Goal: Task Accomplishment & Management: Use online tool/utility

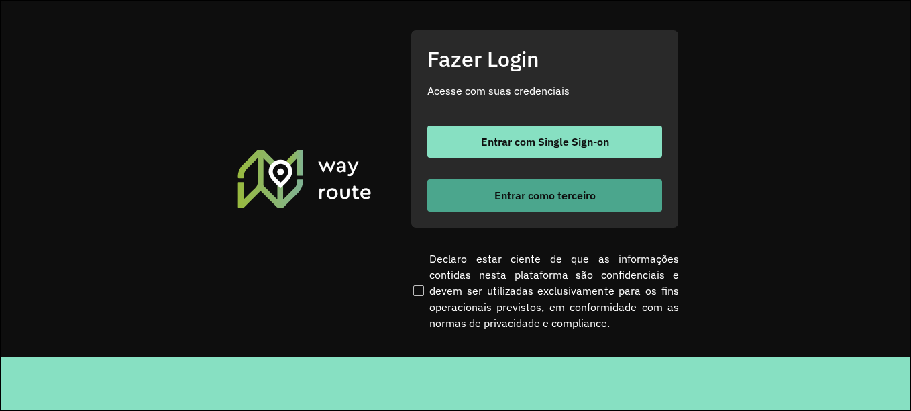
click at [578, 199] on span "Entrar como terceiro" at bounding box center [545, 195] width 101 height 11
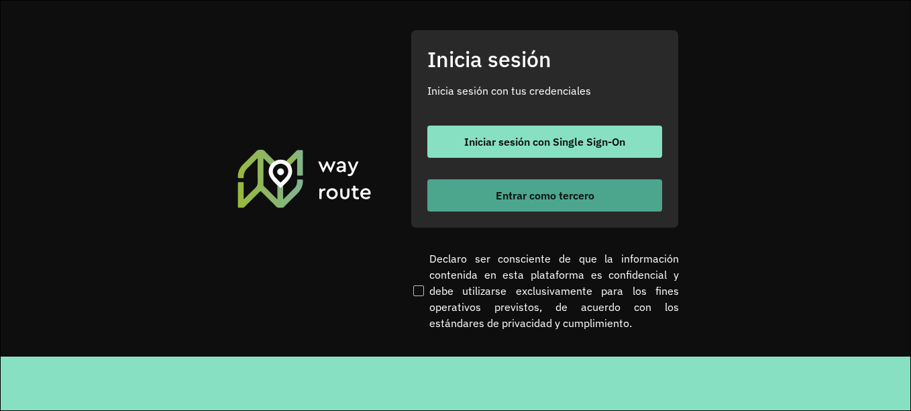
click at [529, 191] on font "Entrar como tercero" at bounding box center [545, 195] width 99 height 13
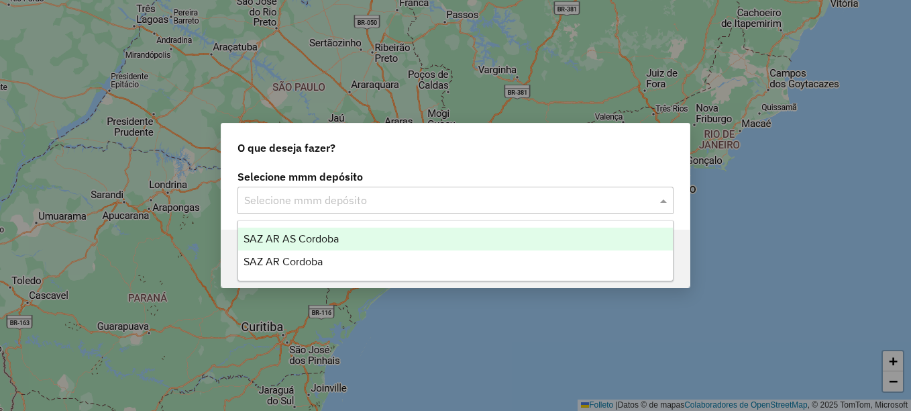
click at [298, 201] on input "text" at bounding box center [442, 201] width 396 height 16
click at [304, 238] on span "SAZ AR AS Córdoba" at bounding box center [291, 238] width 95 height 11
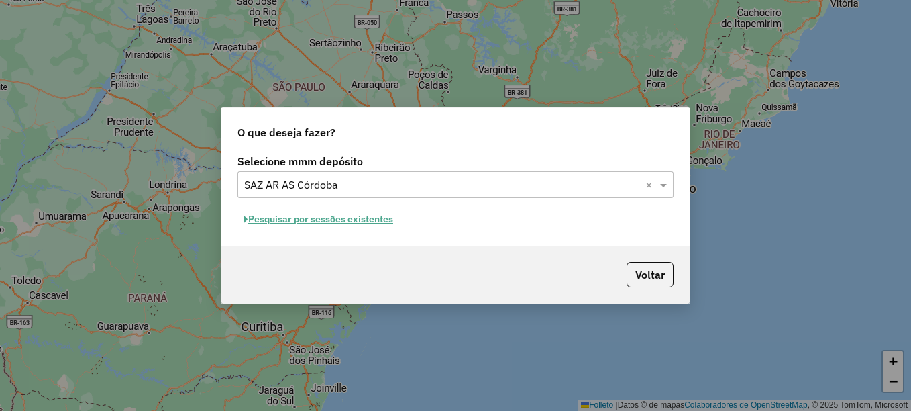
click at [344, 217] on font "Pesquisar por sessões existentes" at bounding box center [320, 219] width 145 height 12
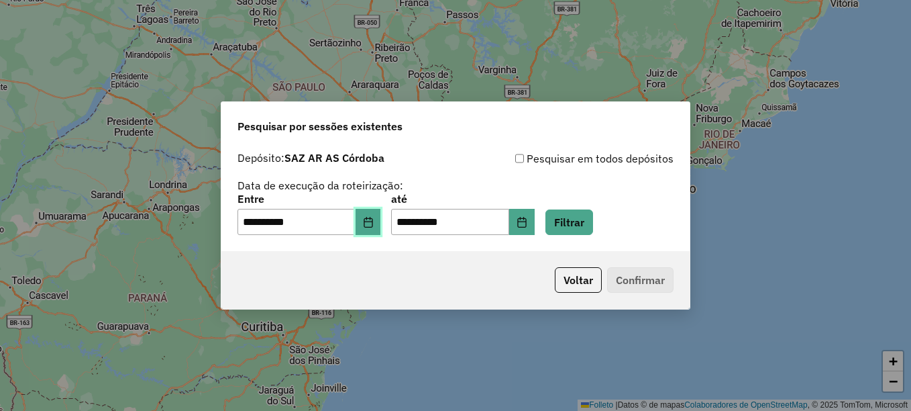
click at [381, 221] on button "Elija la fecha" at bounding box center [368, 222] width 25 height 27
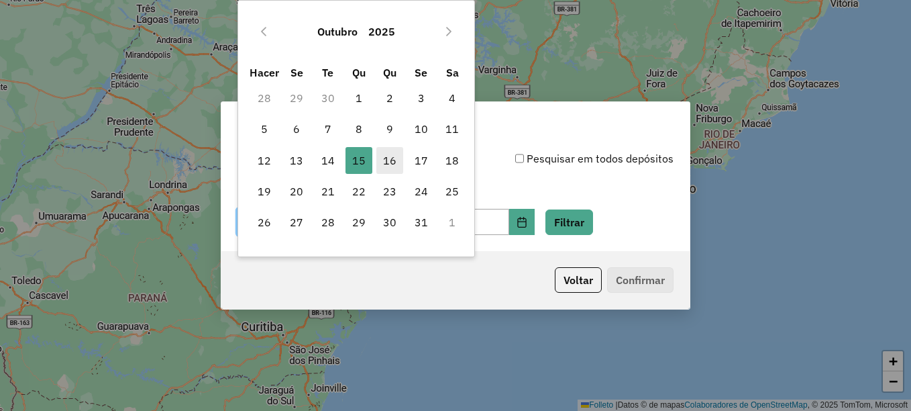
click at [396, 156] on font "16" at bounding box center [389, 160] width 13 height 16
type input "**********"
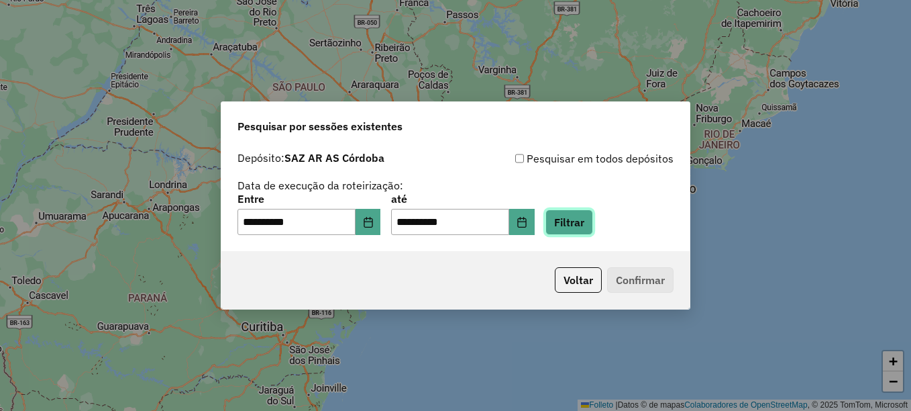
click at [583, 230] on button "Filtrar" at bounding box center [570, 221] width 48 height 25
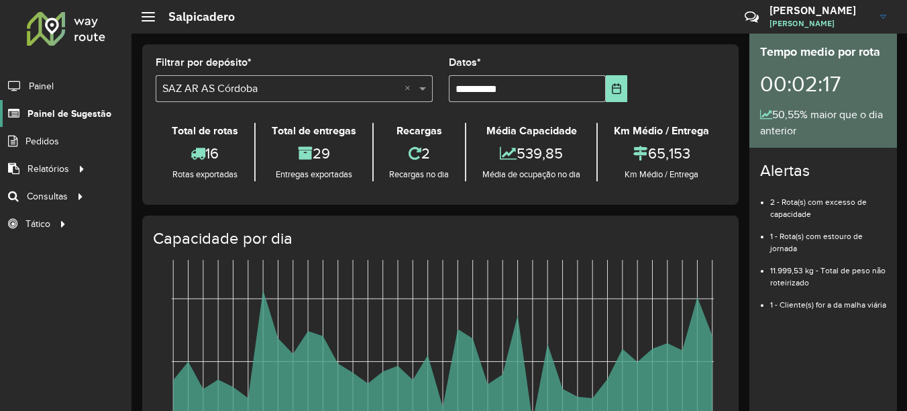
click at [64, 118] on span "Painel de Sugestão" at bounding box center [70, 114] width 84 height 14
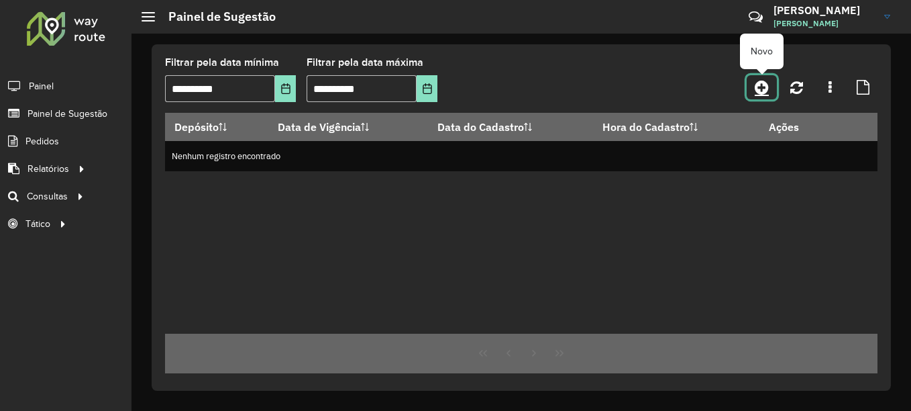
click at [764, 86] on icon at bounding box center [762, 87] width 14 height 16
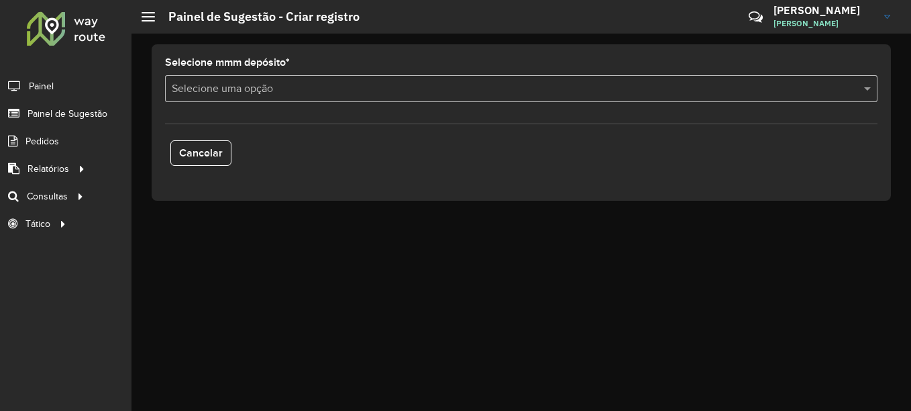
click at [285, 89] on input "text" at bounding box center [508, 89] width 672 height 16
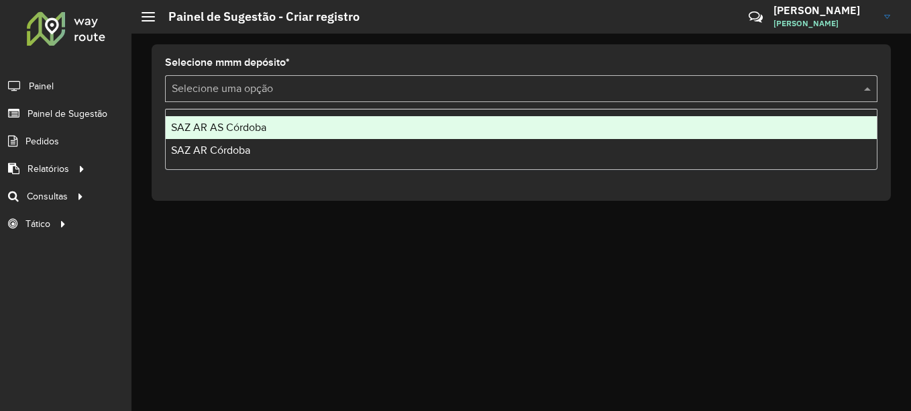
click at [243, 135] on div "SAZ AR AS Córdoba" at bounding box center [521, 127] width 711 height 23
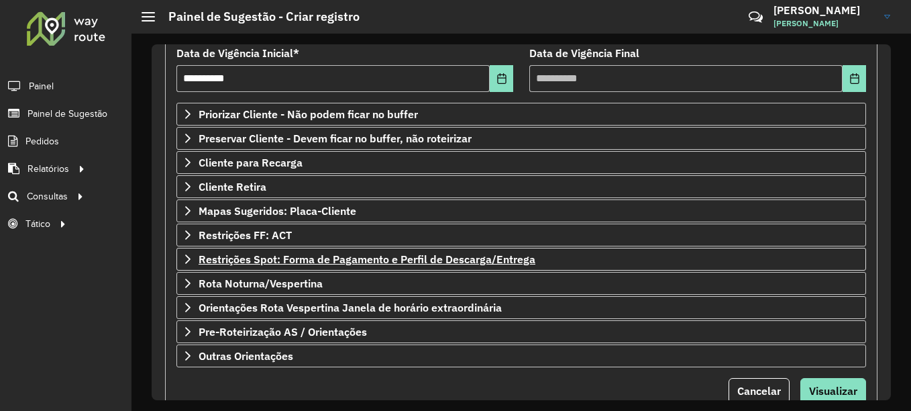
scroll to position [201, 0]
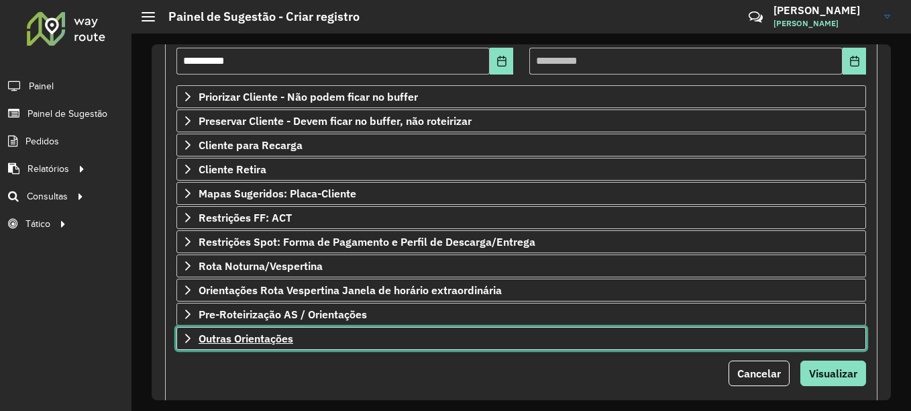
click at [260, 345] on link "Outras Orientações" at bounding box center [521, 338] width 690 height 23
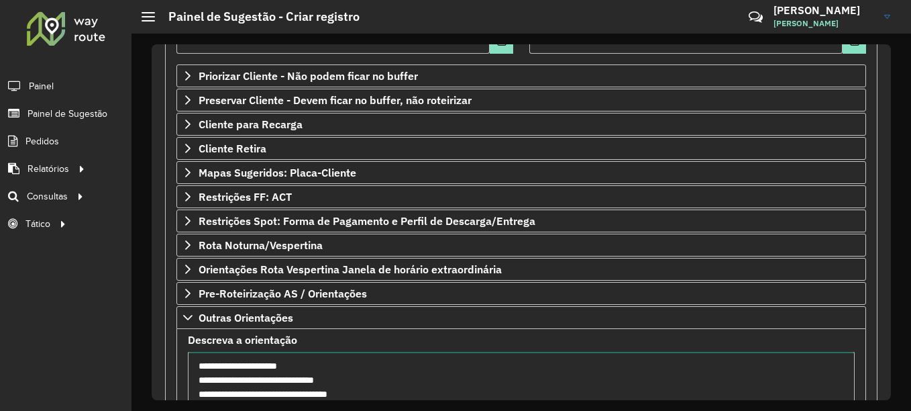
scroll to position [236, 0]
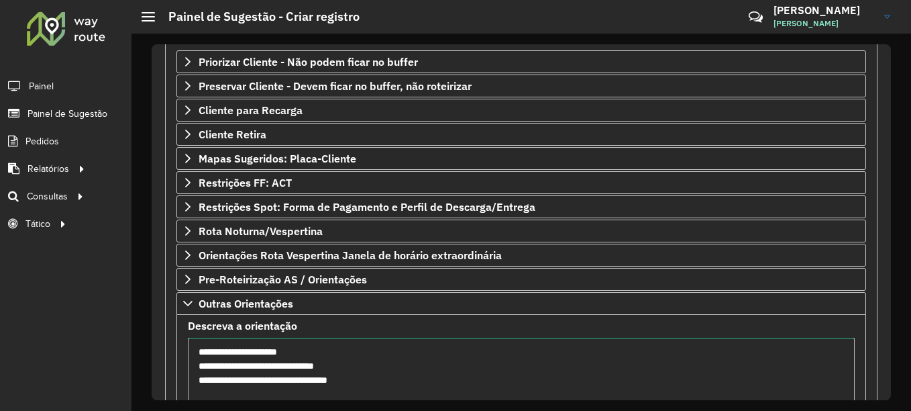
type textarea "**********"
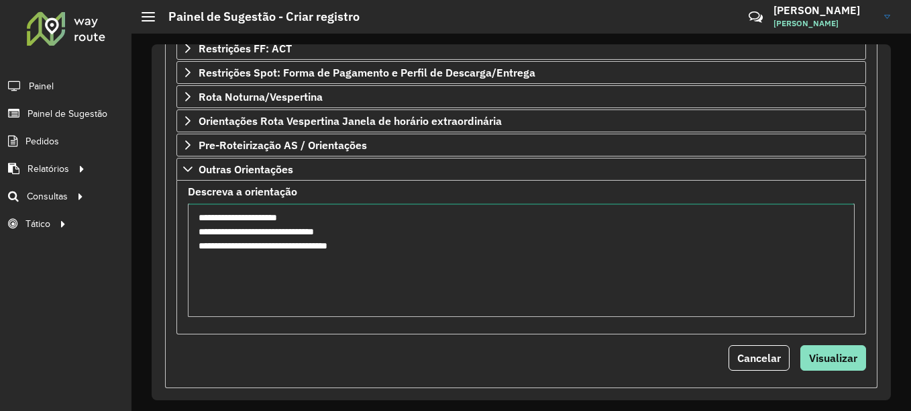
drag, startPoint x: 386, startPoint y: 246, endPoint x: 132, endPoint y: 220, distance: 254.9
click at [132, 220] on div "**********" at bounding box center [522, 222] width 780 height 377
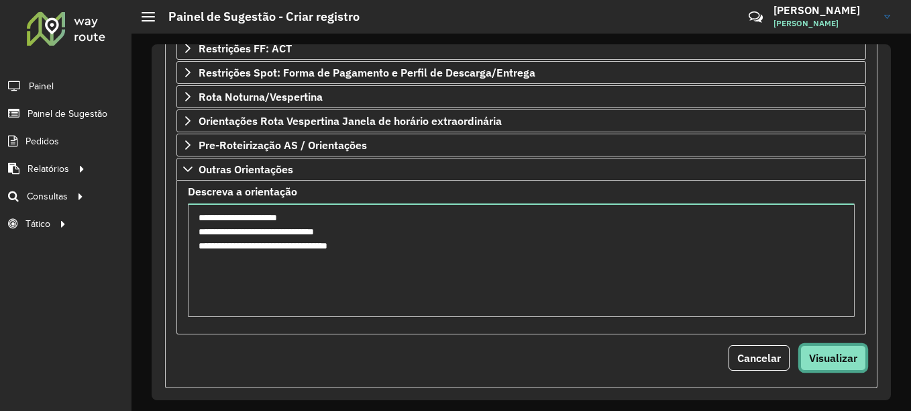
click at [841, 359] on span "Visualizar" at bounding box center [833, 357] width 48 height 13
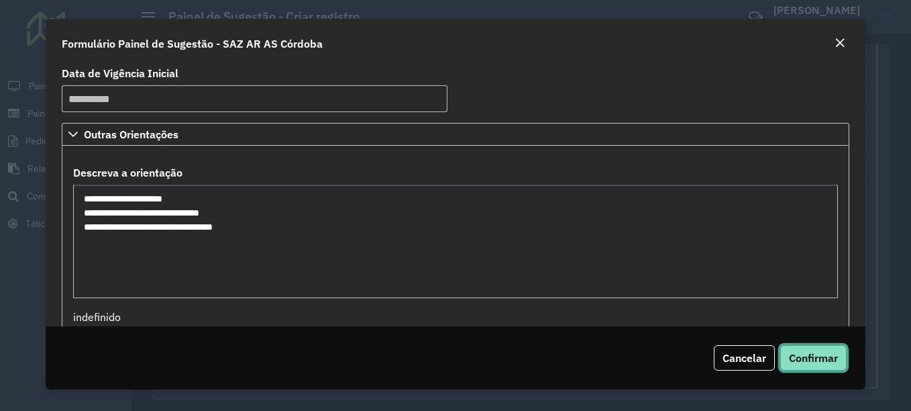
click at [835, 362] on span "Confirmar" at bounding box center [813, 357] width 49 height 13
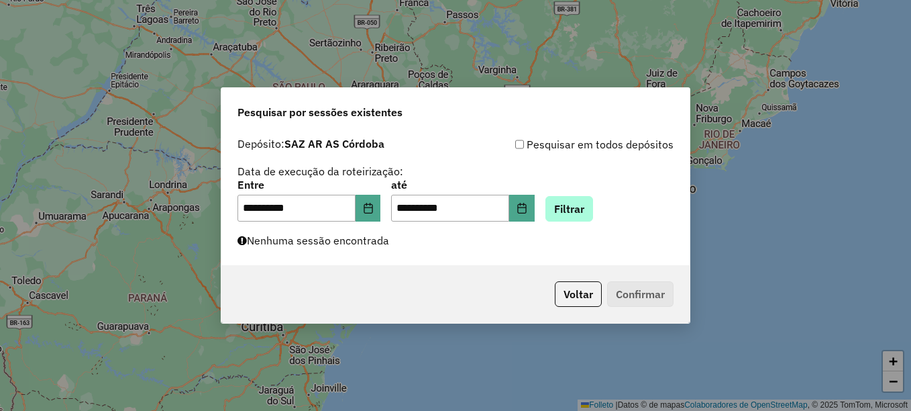
click at [590, 209] on button "Filtrar" at bounding box center [570, 208] width 48 height 25
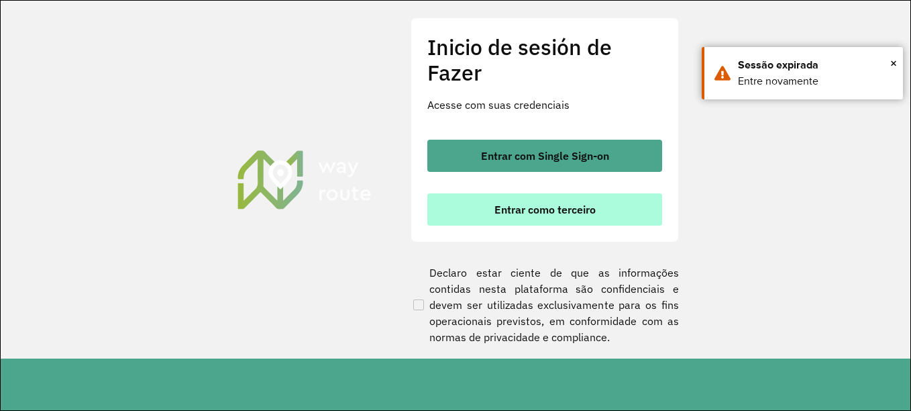
click at [525, 198] on button "Entrar como terceiro" at bounding box center [544, 209] width 235 height 32
click at [521, 207] on font "Entrar como terceiro" at bounding box center [545, 209] width 101 height 13
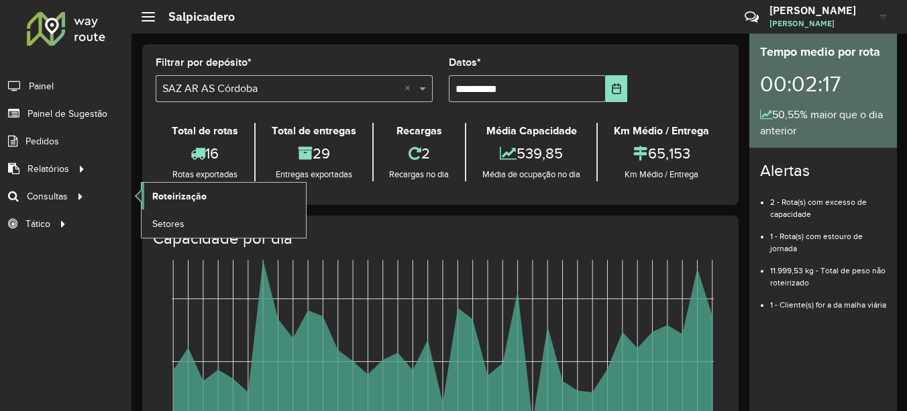
click at [199, 189] on span "Roteirização" at bounding box center [179, 196] width 54 height 14
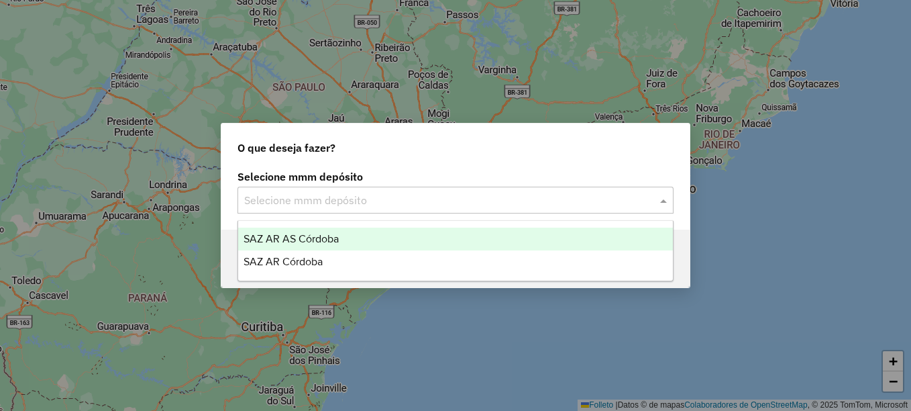
click at [310, 196] on input "text" at bounding box center [442, 201] width 396 height 16
click at [322, 238] on span "SAZ AR AS Córdoba" at bounding box center [291, 238] width 95 height 11
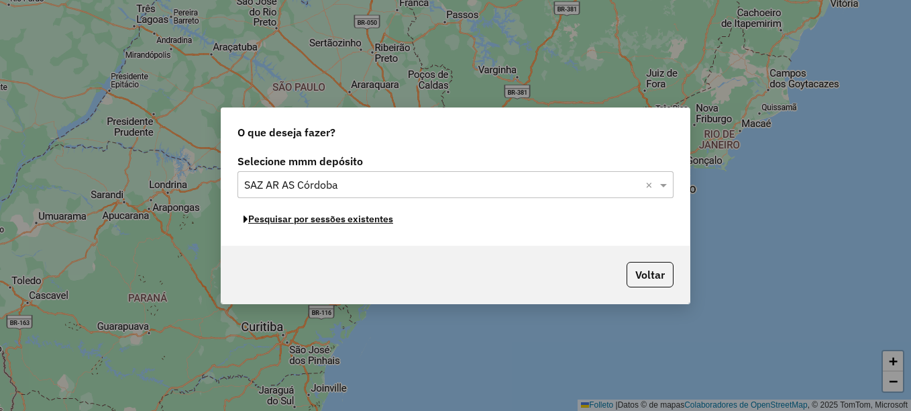
click at [354, 223] on font "Pesquisar por sessões existentes" at bounding box center [320, 219] width 145 height 12
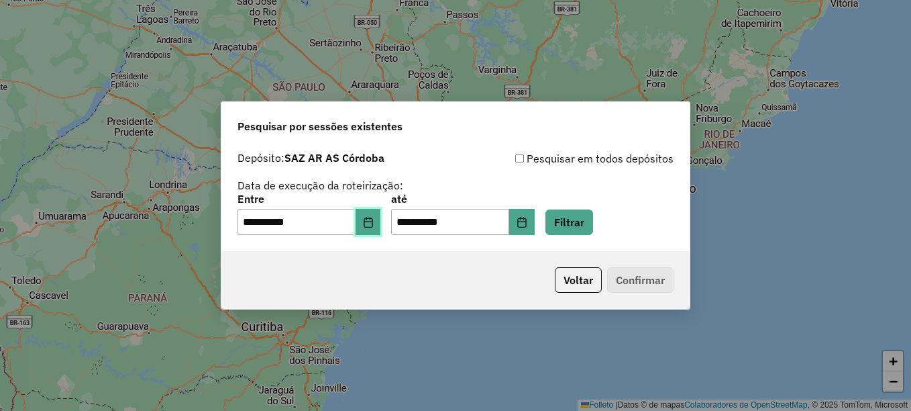
click at [374, 223] on icon "Elija la fecha" at bounding box center [368, 222] width 11 height 11
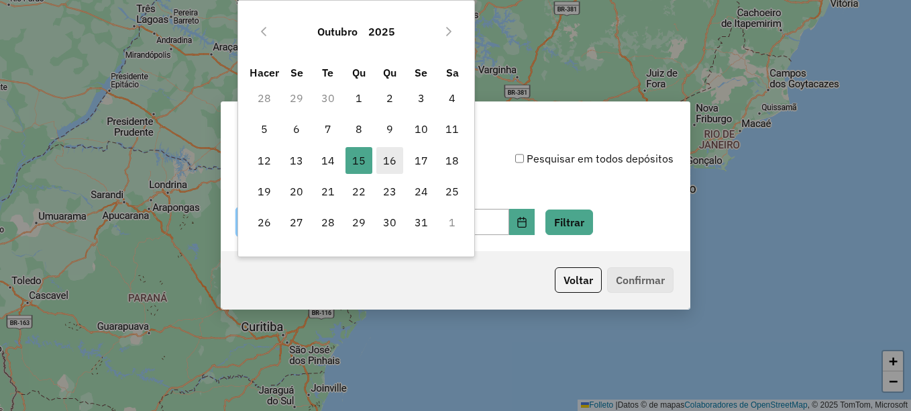
click at [393, 164] on font "16" at bounding box center [389, 160] width 13 height 16
type input "**********"
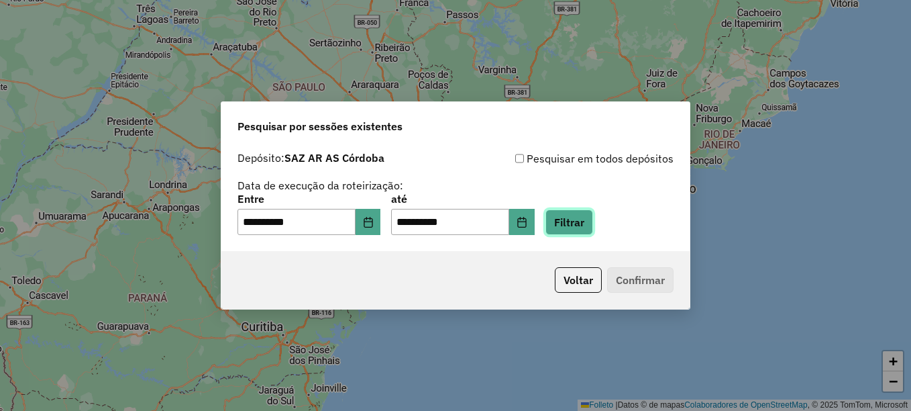
click at [593, 224] on button "Filtrar" at bounding box center [570, 221] width 48 height 25
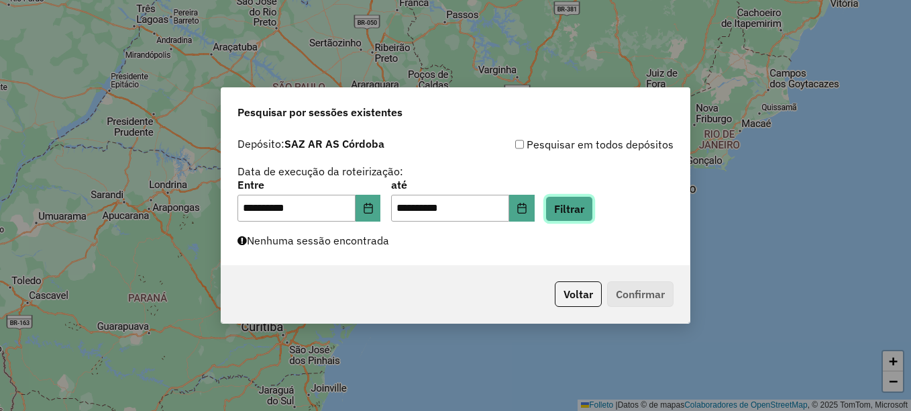
click at [587, 207] on button "Filtrar" at bounding box center [570, 208] width 48 height 25
click at [587, 206] on button "Filtrar" at bounding box center [570, 208] width 48 height 25
click at [591, 211] on button "Filtrar" at bounding box center [570, 208] width 48 height 25
click at [586, 211] on button "Filtrar" at bounding box center [570, 208] width 48 height 25
click at [588, 203] on button "Filtrar" at bounding box center [570, 208] width 48 height 25
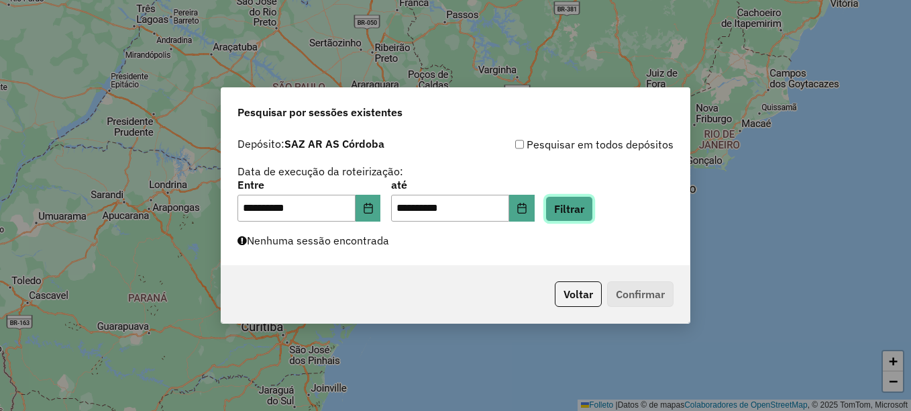
click at [588, 209] on button "Filtrar" at bounding box center [570, 208] width 48 height 25
click at [582, 203] on button "Filtrar" at bounding box center [570, 208] width 48 height 25
click at [592, 217] on button "Filtrar" at bounding box center [570, 208] width 48 height 25
click at [593, 207] on button "Filtrar" at bounding box center [570, 208] width 48 height 25
click at [593, 209] on button "Filtrar" at bounding box center [570, 208] width 48 height 25
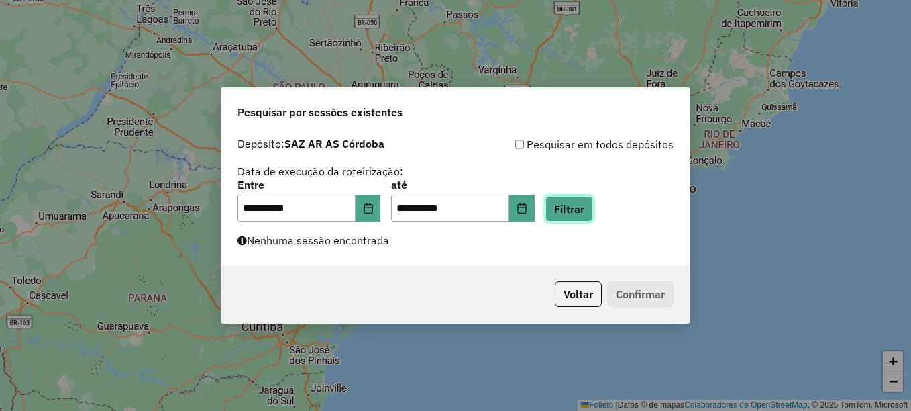
click at [588, 210] on button "Filtrar" at bounding box center [570, 208] width 48 height 25
click at [590, 217] on button "Filtrar" at bounding box center [570, 208] width 48 height 25
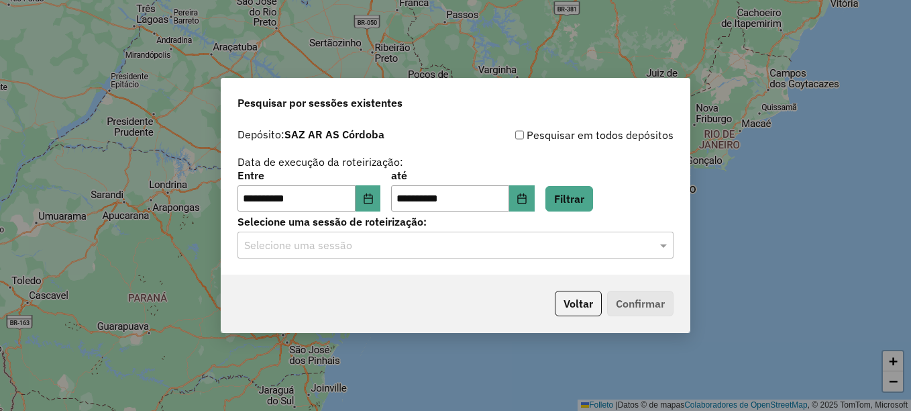
click at [460, 242] on input "text" at bounding box center [442, 246] width 396 height 16
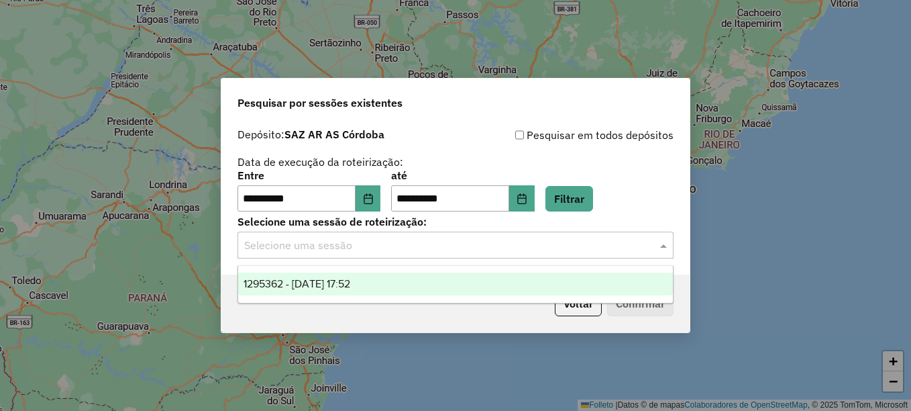
click at [401, 278] on div "1295362 - 16/10/2025 17:52" at bounding box center [455, 283] width 435 height 23
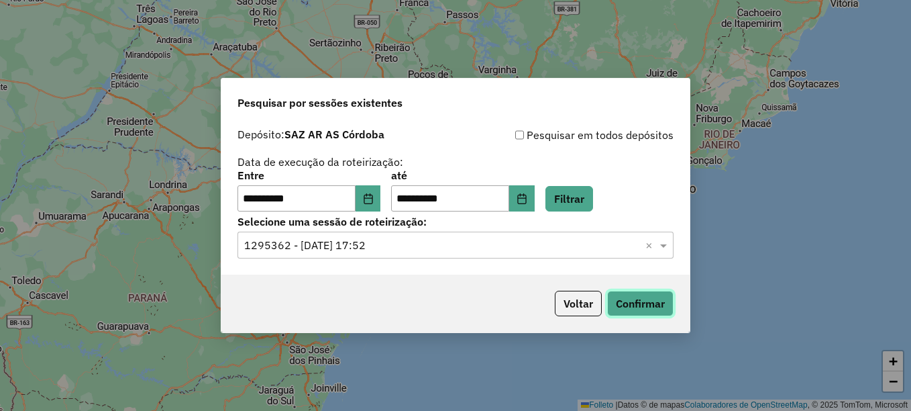
click at [640, 297] on button "Confirmar" at bounding box center [640, 303] width 66 height 25
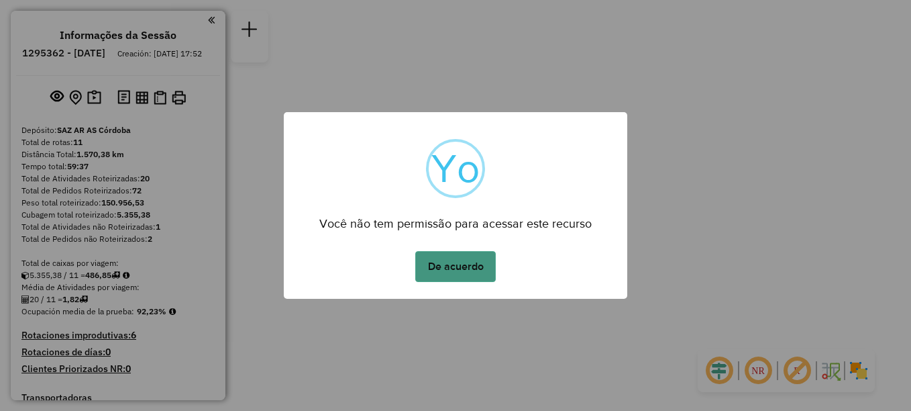
click at [462, 269] on button "De acuerdo" at bounding box center [455, 266] width 81 height 31
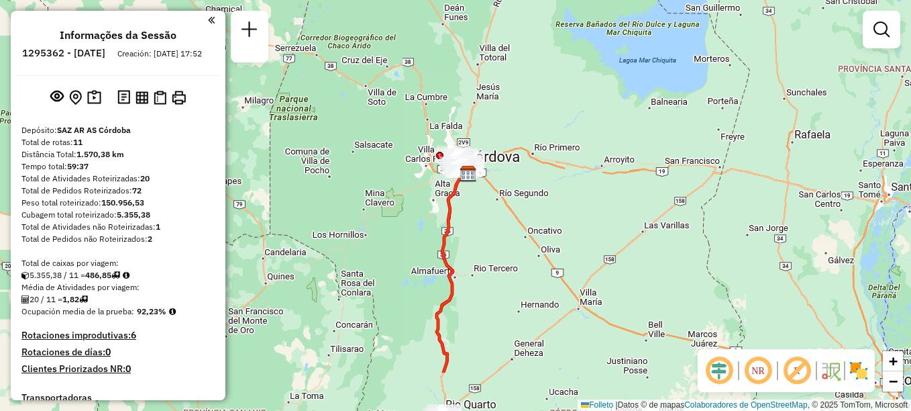
drag, startPoint x: 498, startPoint y: 327, endPoint x: 510, endPoint y: 134, distance: 193.6
click at [510, 185] on div "Janela de atendimento Grade de atendimento Capacidade Transportadoras Veículos …" at bounding box center [455, 205] width 911 height 411
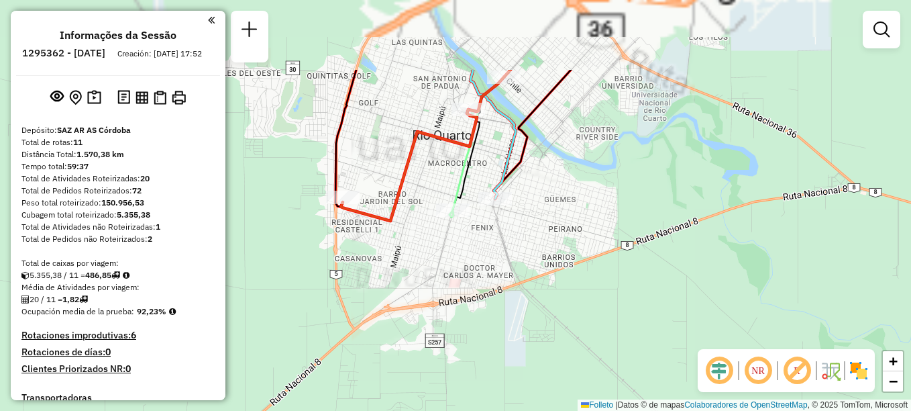
drag, startPoint x: 456, startPoint y: 234, endPoint x: 433, endPoint y: 293, distance: 63.3
click at [433, 293] on div "Janela de atendimento Grade de atendimento Capacidade Transportadoras Veículos …" at bounding box center [455, 205] width 911 height 411
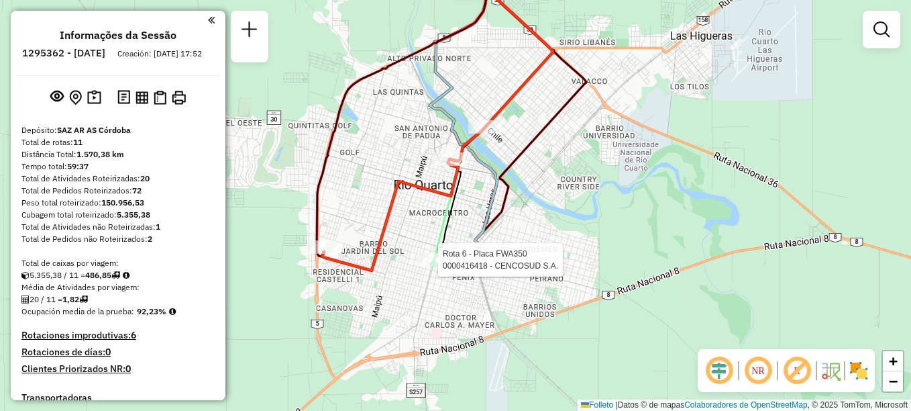
select select "**********"
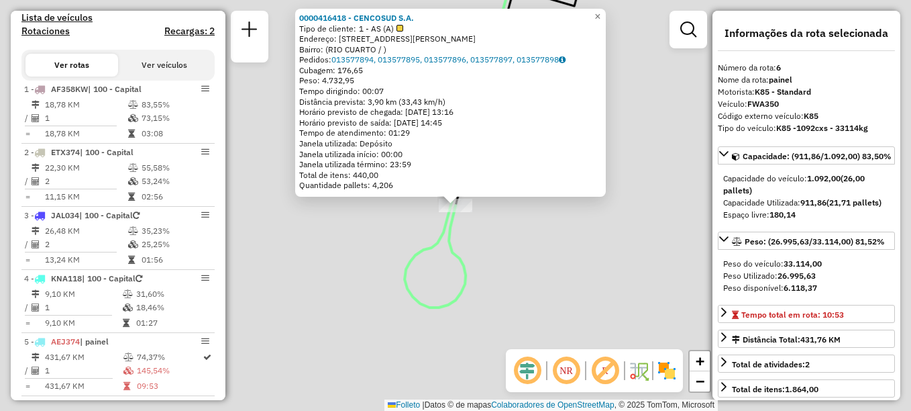
scroll to position [793, 0]
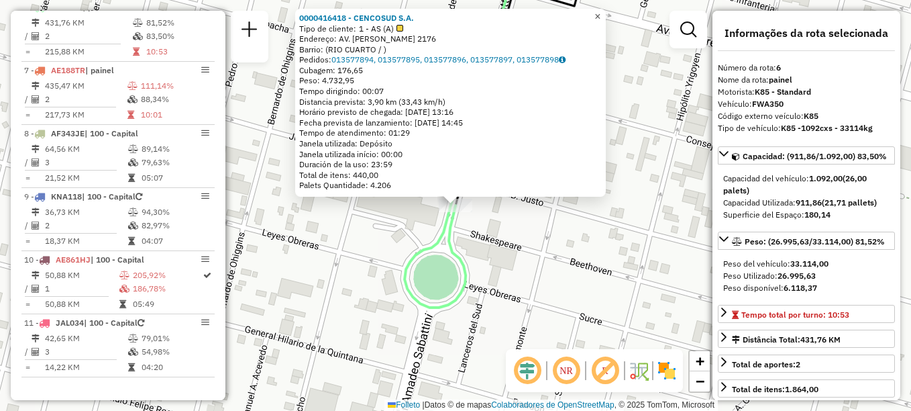
click at [601, 11] on span "×" at bounding box center [598, 16] width 6 height 11
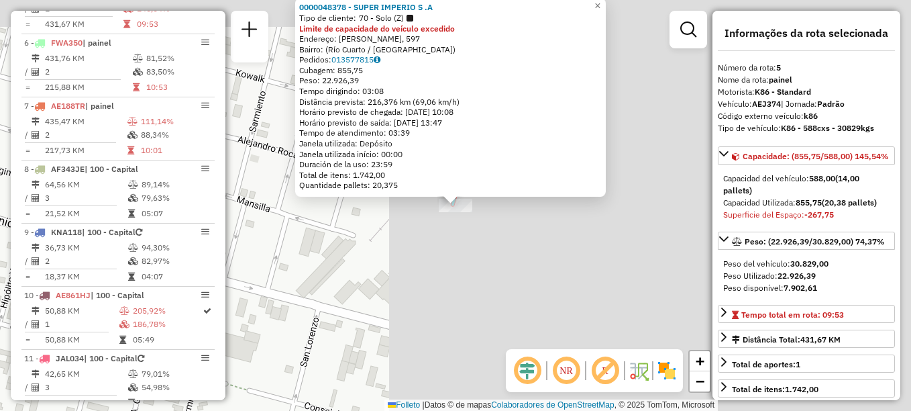
scroll to position [730, 0]
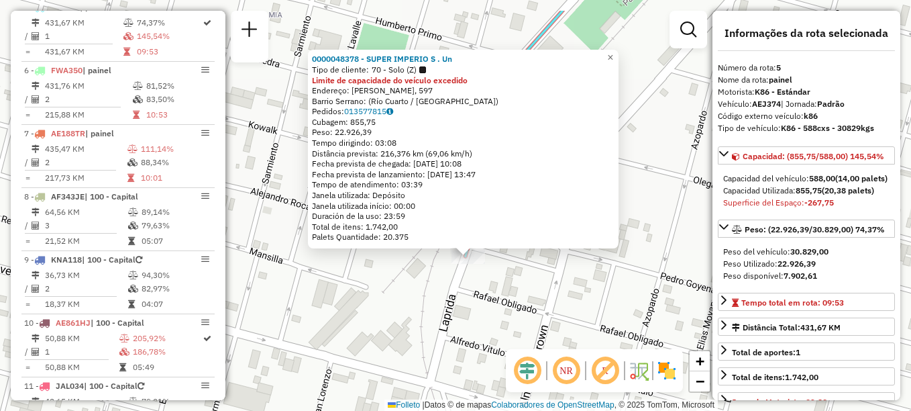
drag, startPoint x: 644, startPoint y: 180, endPoint x: 657, endPoint y: 232, distance: 53.2
click at [657, 232] on div "0000048378 - SUPER IMPERIO S . Un Tipo de cliente: 70 - Solo (Z) Limite de capa…" at bounding box center [455, 205] width 911 height 411
click at [306, 253] on div "0000048378 - SUPER IMPERIO S . Un Tipo de cliente: 70 - Solo (Z) Limite de capa…" at bounding box center [455, 205] width 911 height 411
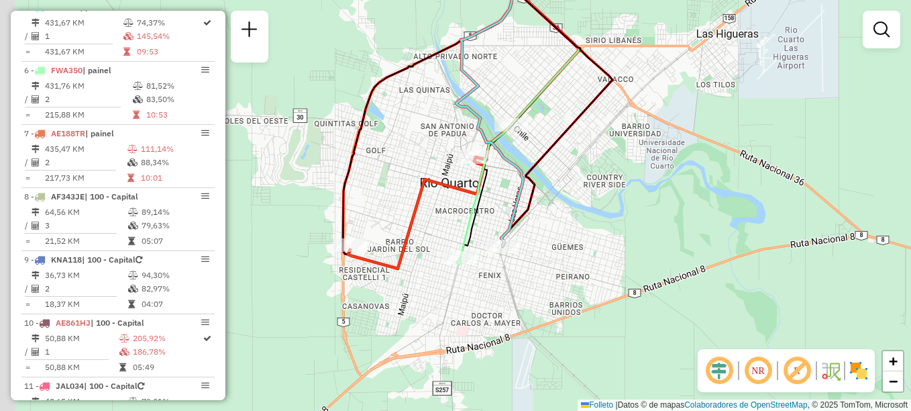
drag, startPoint x: 358, startPoint y: 255, endPoint x: 488, endPoint y: 212, distance: 137.7
click at [488, 212] on icon at bounding box center [484, 195] width 54 height 140
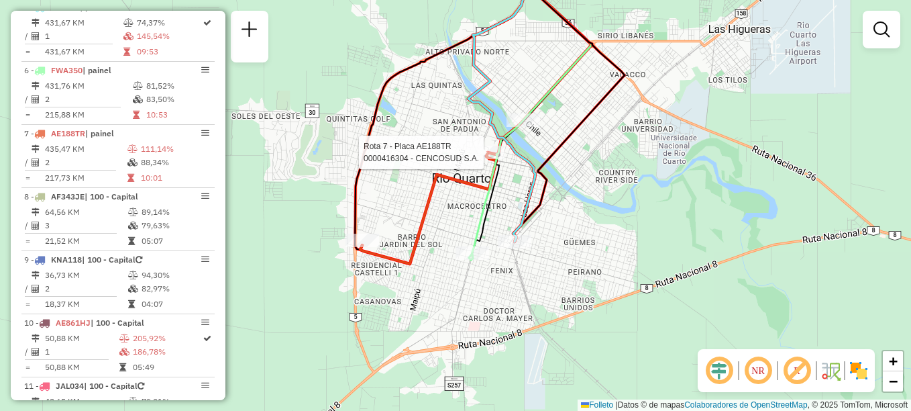
select select "**********"
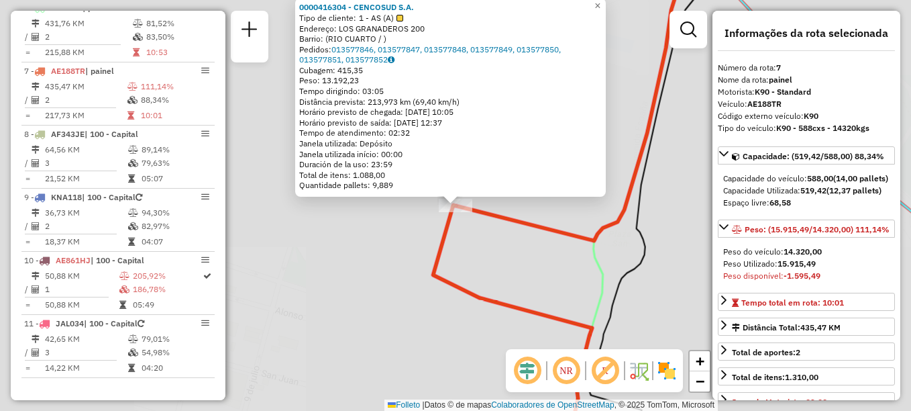
scroll to position [856, 0]
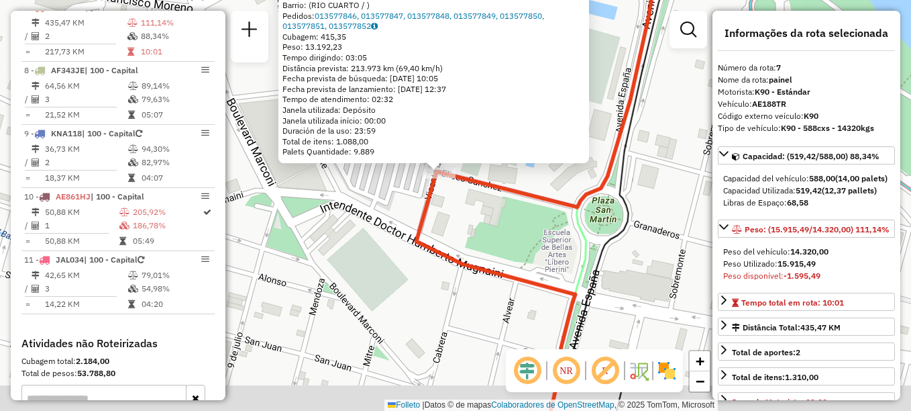
drag, startPoint x: 502, startPoint y: 224, endPoint x: 482, endPoint y: 176, distance: 51.7
click at [482, 176] on icon at bounding box center [569, 66] width 259 height 282
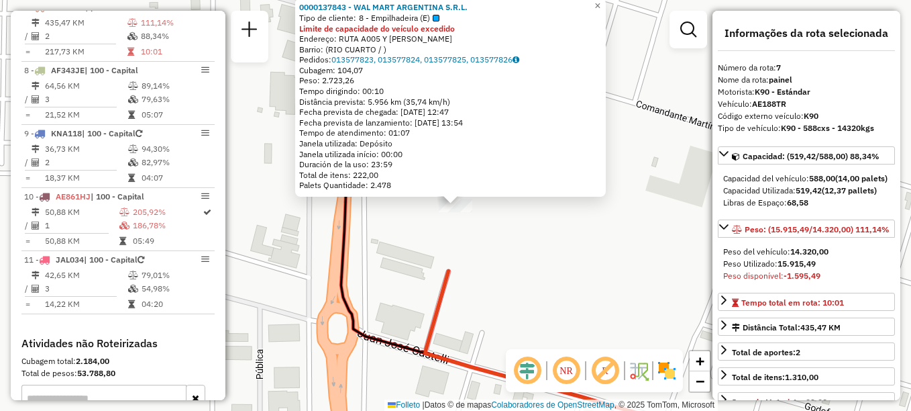
click at [405, 287] on div "0000137843 - WAL MART ARGENTINA S.R.L. Tipo de cliente: 8 - Empilhadeira (E) Li…" at bounding box center [455, 205] width 911 height 411
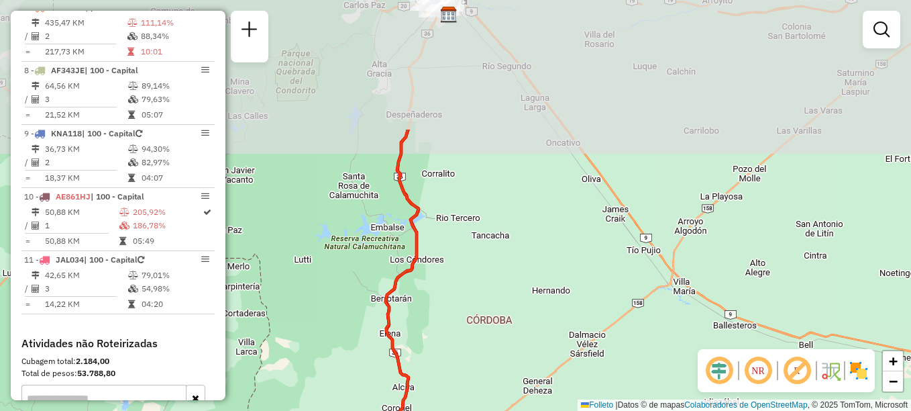
drag, startPoint x: 367, startPoint y: 185, endPoint x: 399, endPoint y: 358, distance: 176.0
click at [399, 356] on icon at bounding box center [402, 311] width 33 height 362
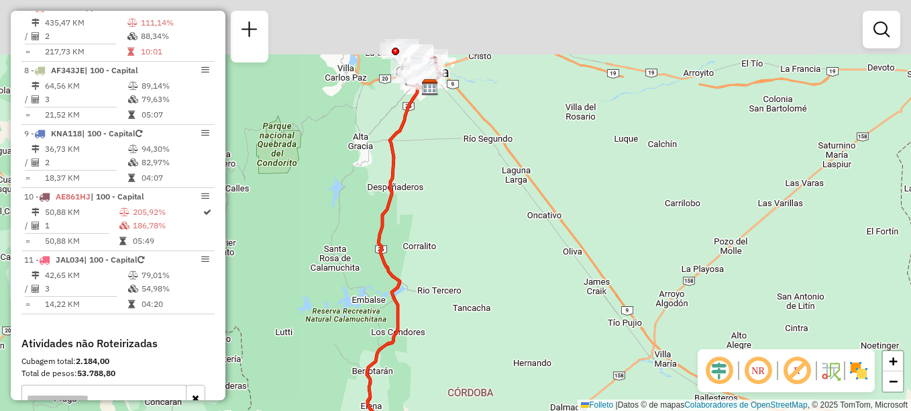
drag, startPoint x: 430, startPoint y: 258, endPoint x: 421, endPoint y: 332, distance: 74.4
click at [421, 332] on div "Janela de atendimento Grade de atendimento Capacidade Transportadoras Veículos …" at bounding box center [455, 205] width 911 height 411
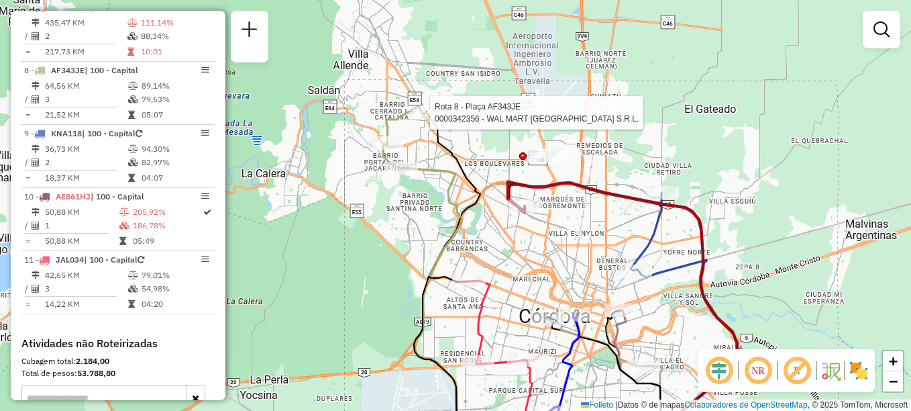
select select "**********"
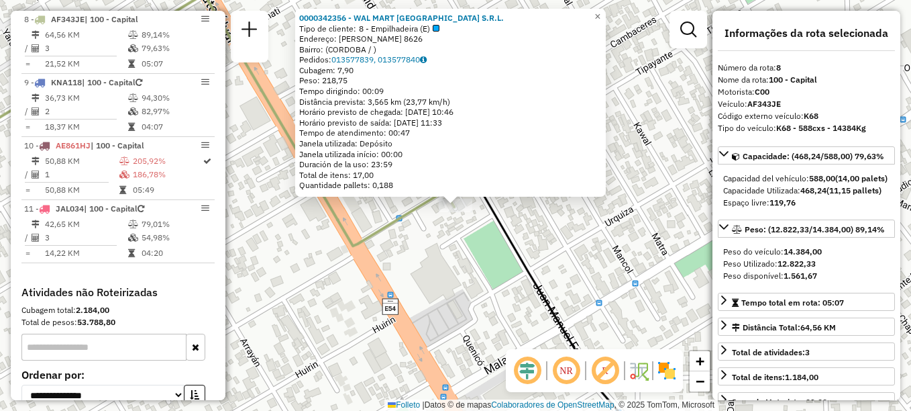
scroll to position [919, 0]
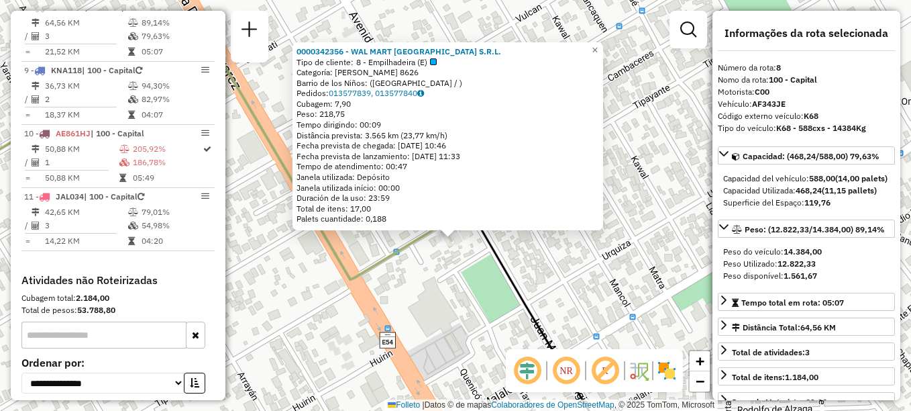
drag, startPoint x: 617, startPoint y: 228, endPoint x: 613, endPoint y: 243, distance: 15.3
click at [613, 243] on div "0000342356 - WAL MART [GEOGRAPHIC_DATA] S.R.L. Tipo de cliente: 8 - Empilhadeir…" at bounding box center [455, 205] width 911 height 411
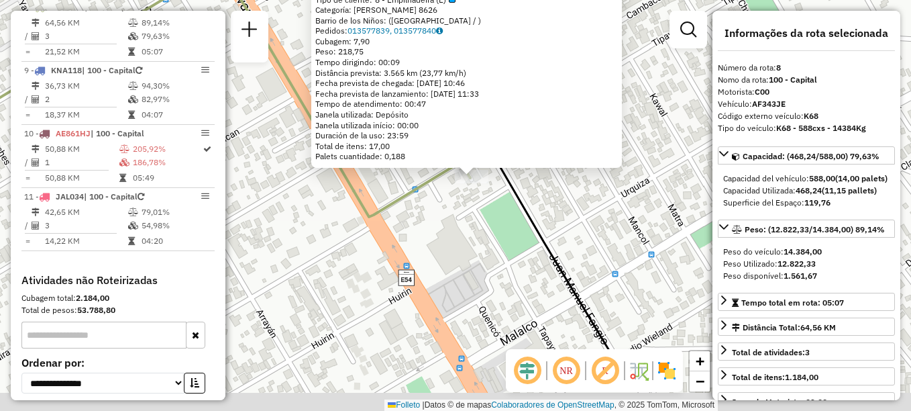
drag, startPoint x: 464, startPoint y: 333, endPoint x: 505, endPoint y: 138, distance: 200.2
click at [503, 159] on div "0000342356 - WAL MART [GEOGRAPHIC_DATA] S.R.L. Tipo de cliente: 8 - Empilhadeir…" at bounding box center [455, 205] width 911 height 411
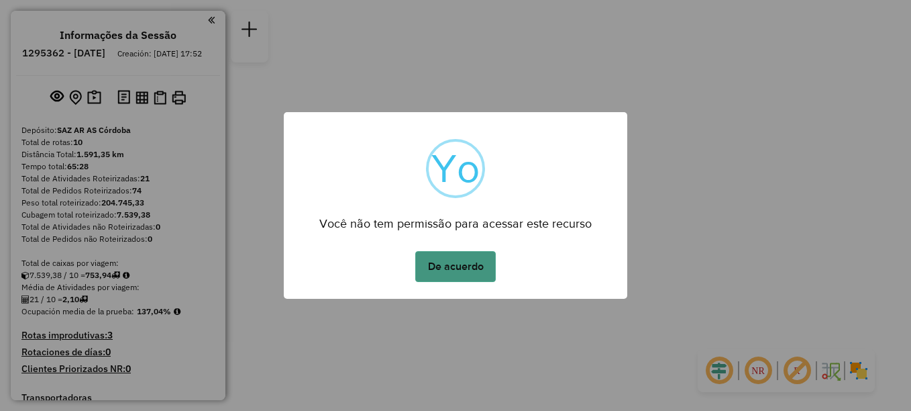
click at [452, 261] on button "De acuerdo" at bounding box center [455, 266] width 81 height 31
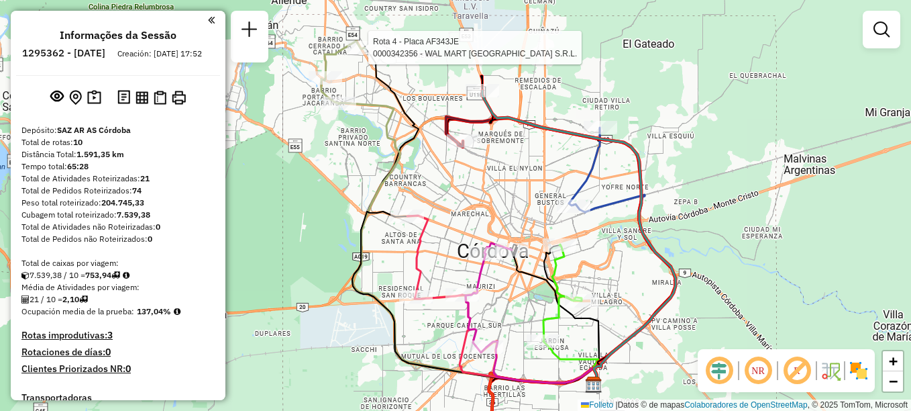
select select "**********"
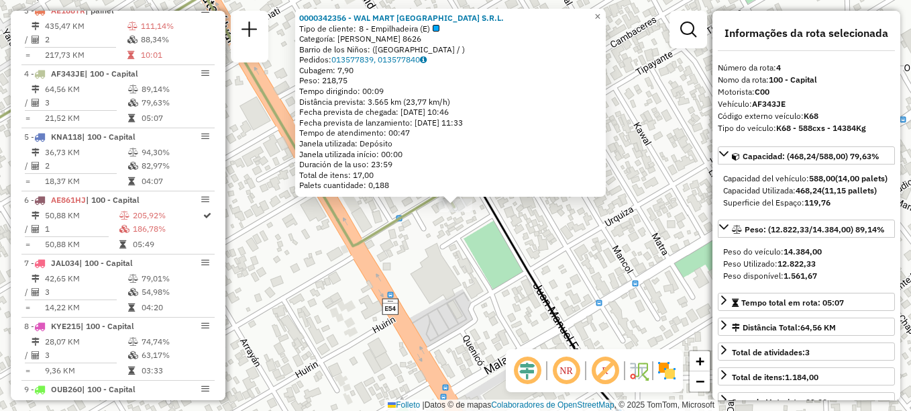
scroll to position [667, 0]
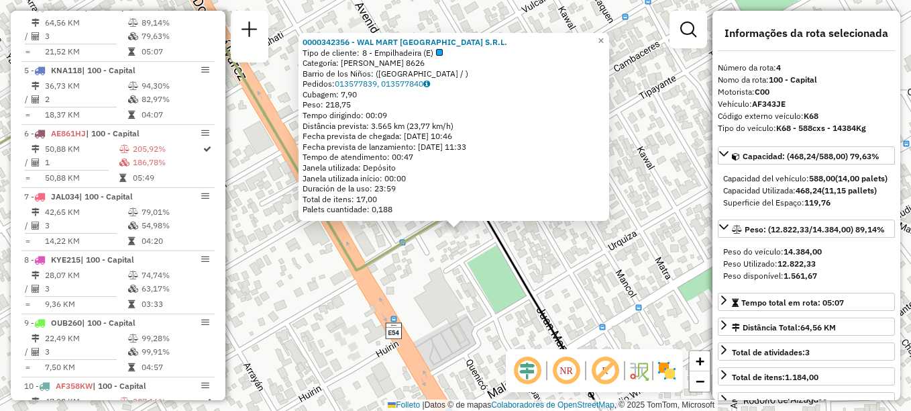
drag, startPoint x: 331, startPoint y: 311, endPoint x: 334, endPoint y: 338, distance: 27.7
click at [334, 338] on div "0000342356 - WAL MART [GEOGRAPHIC_DATA] S.R.L. Tipo de cliente: 8 - Empilhadeir…" at bounding box center [455, 205] width 911 height 411
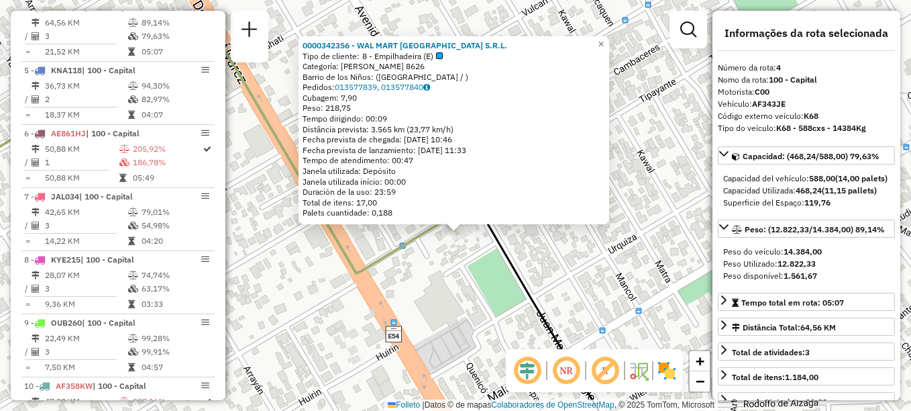
click at [460, 311] on div "0000342356 - WAL MART [GEOGRAPHIC_DATA] S.R.L. Tipo de cliente: 8 - Empilhadeir…" at bounding box center [455, 205] width 911 height 411
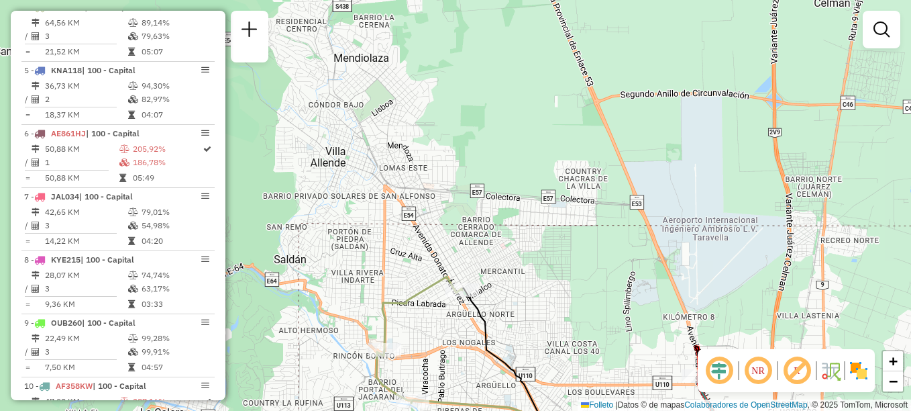
drag, startPoint x: 455, startPoint y: 315, endPoint x: 499, endPoint y: 208, distance: 116.1
click at [496, 217] on div "Janela de atendimento Grade de atendimento Capacidade Transportadoras Veículos …" at bounding box center [455, 205] width 911 height 411
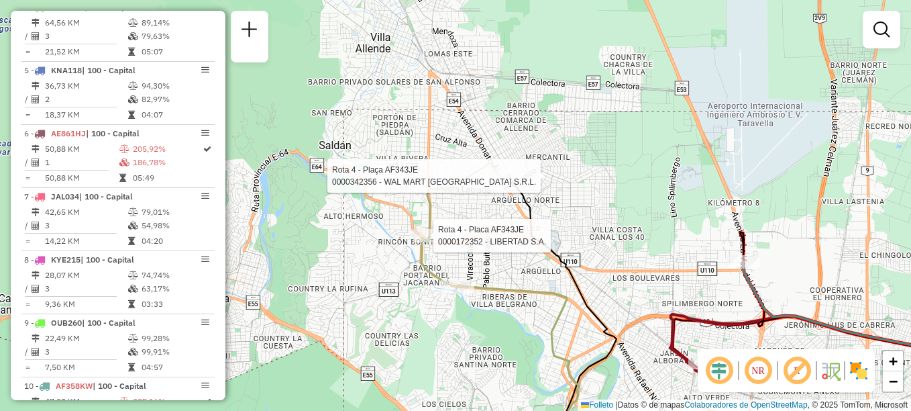
click at [435, 242] on div at bounding box center [430, 235] width 34 height 13
select select "**********"
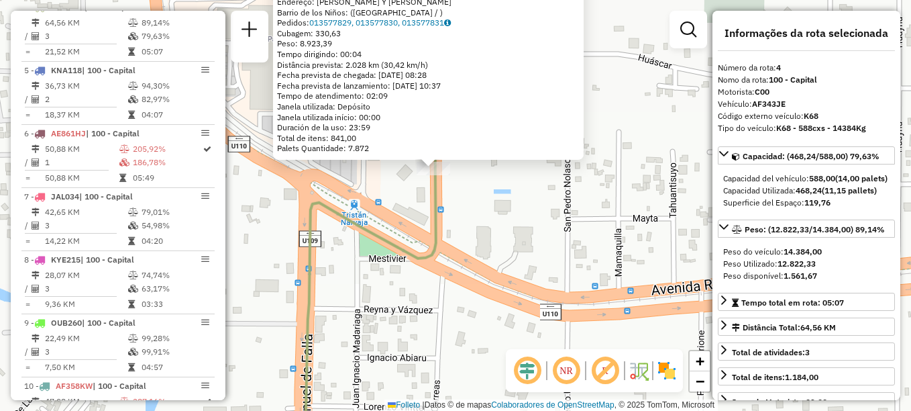
drag, startPoint x: 514, startPoint y: 259, endPoint x: 466, endPoint y: 108, distance: 158.5
click at [467, 135] on div "0000172352 - LIBERTAD S.A. Tipo de cliente: 8 - Empilhadeira (E) Endereço: [PER…" at bounding box center [455, 205] width 911 height 411
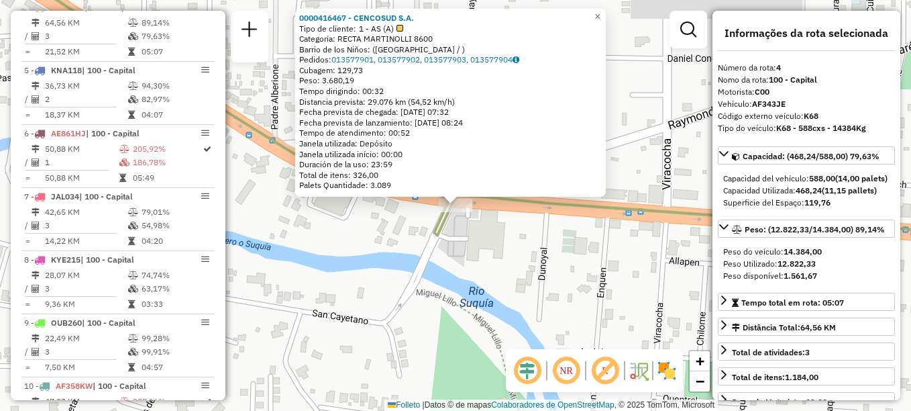
drag, startPoint x: 482, startPoint y: 187, endPoint x: 466, endPoint y: 161, distance: 30.5
click at [467, 163] on div "0000416467 - CENCOSUD S.A. Tipo de cliente: 1 - AS (A) Categoría: RECTA MARTINO…" at bounding box center [455, 205] width 911 height 411
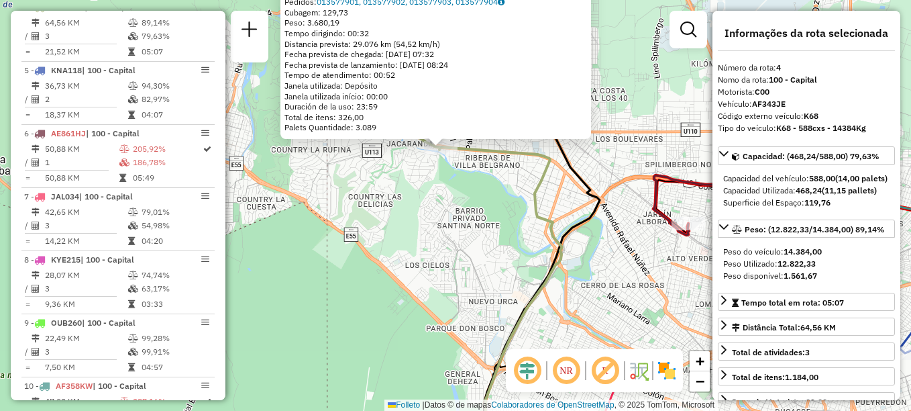
click at [476, 195] on div "0000416467 - CENCOSUD S.A. Tipo de cliente: 1 - AS (A) Categoría: RECTA MARTINO…" at bounding box center [455, 205] width 911 height 411
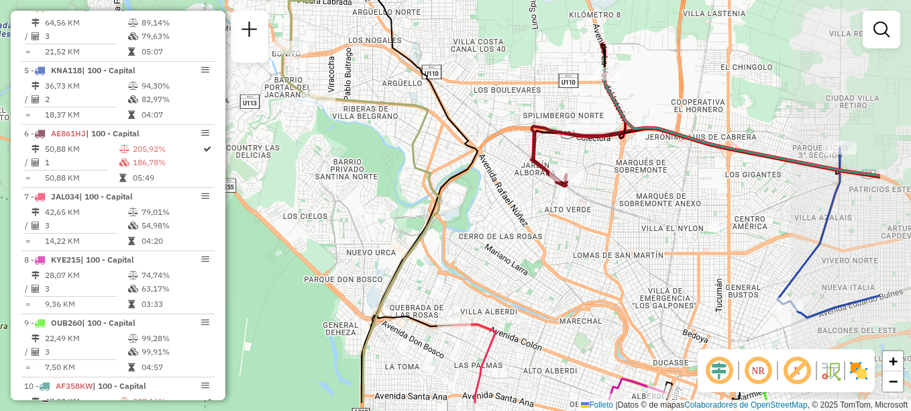
drag, startPoint x: 585, startPoint y: 270, endPoint x: 464, endPoint y: 219, distance: 131.5
click at [463, 220] on div "Janela de atendimento Grade de atendimento Capacidade Transportadoras Veículos …" at bounding box center [455, 205] width 911 height 411
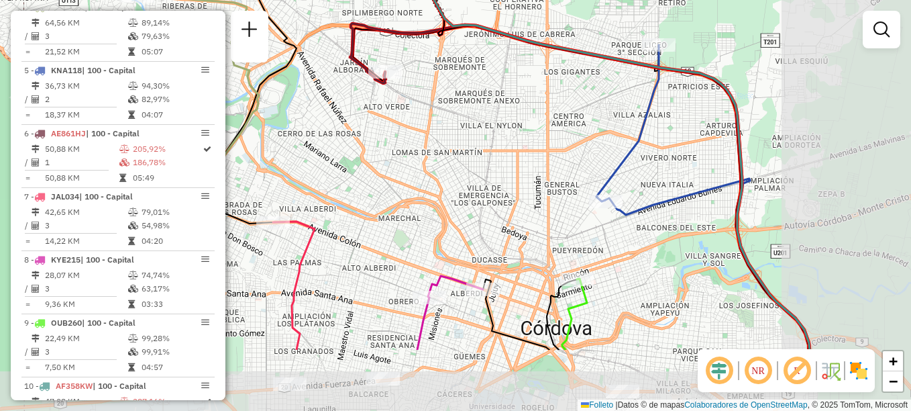
drag, startPoint x: 596, startPoint y: 263, endPoint x: 516, endPoint y: 167, distance: 124.8
click at [413, 160] on div "Janela de atendimento Grade de atendimento Capacidade Transportadoras Veículos …" at bounding box center [455, 205] width 911 height 411
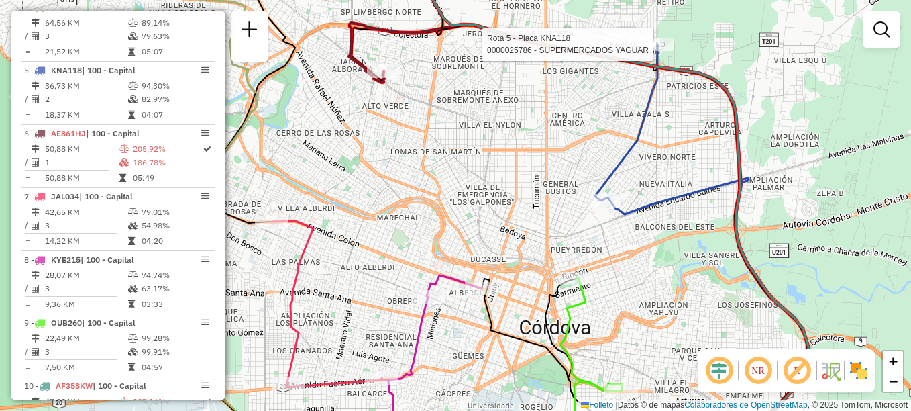
select select "**********"
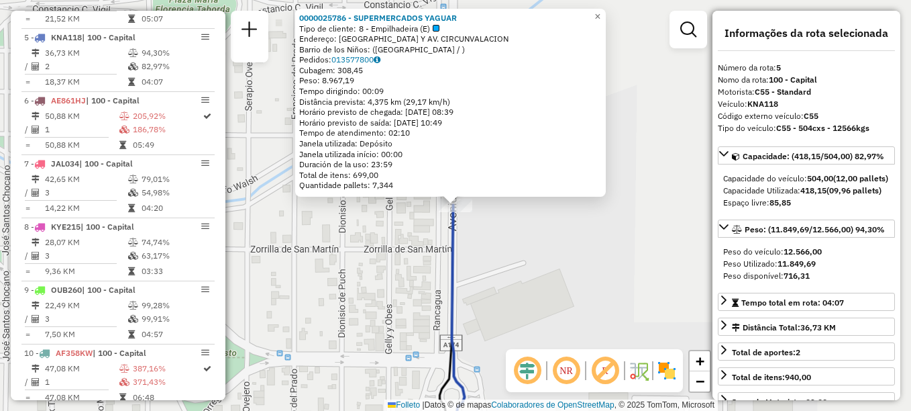
scroll to position [730, 0]
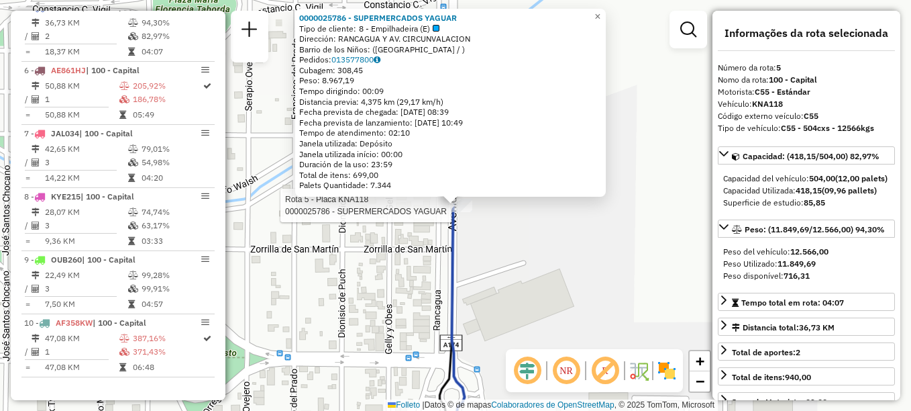
drag, startPoint x: 554, startPoint y: 260, endPoint x: 585, endPoint y: 138, distance: 126.0
click at [574, 179] on div "Rota 5 - Placa KNA118 0000025786 - SUPERMERCADOS YAGUAR 0000025786 - SUPERMERCA…" at bounding box center [455, 205] width 911 height 411
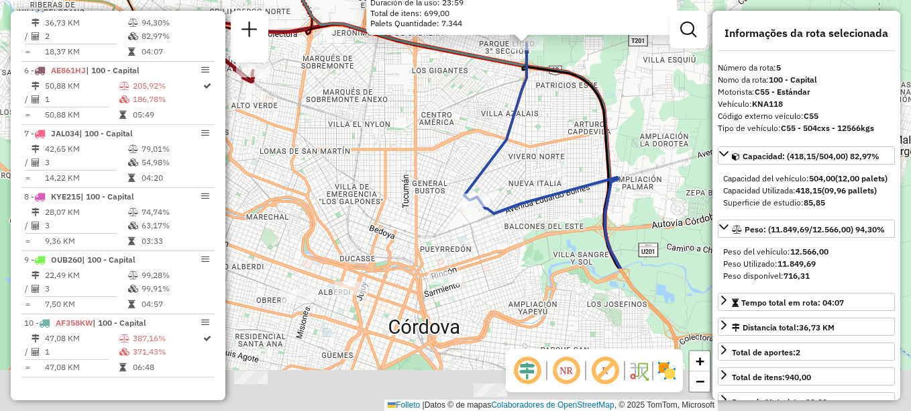
drag, startPoint x: 497, startPoint y: 278, endPoint x: 474, endPoint y: 68, distance: 211.3
click at [474, 89] on div "0000025786 - SUPERMERCADOS YAGUAR Tipo de cliente: 8 - Empilhadeira (E) Direcci…" at bounding box center [455, 205] width 911 height 411
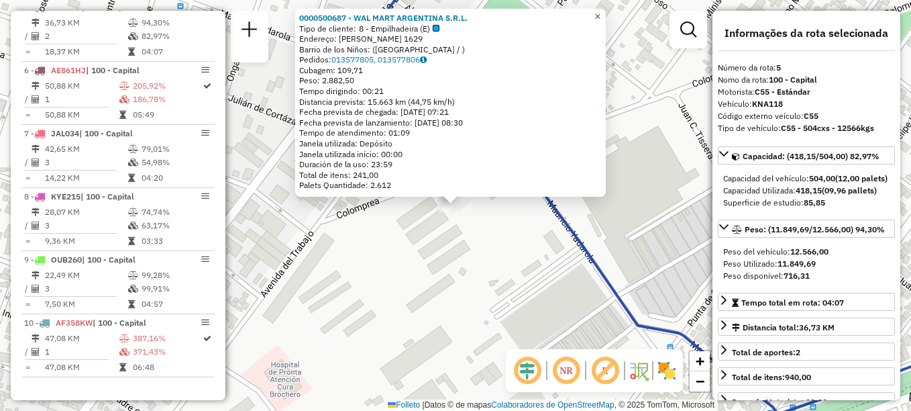
click at [601, 11] on span "×" at bounding box center [598, 16] width 6 height 11
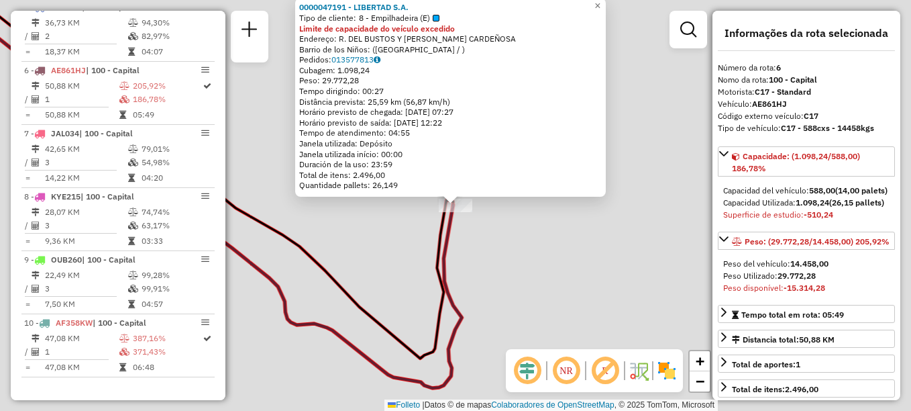
scroll to position [742, 0]
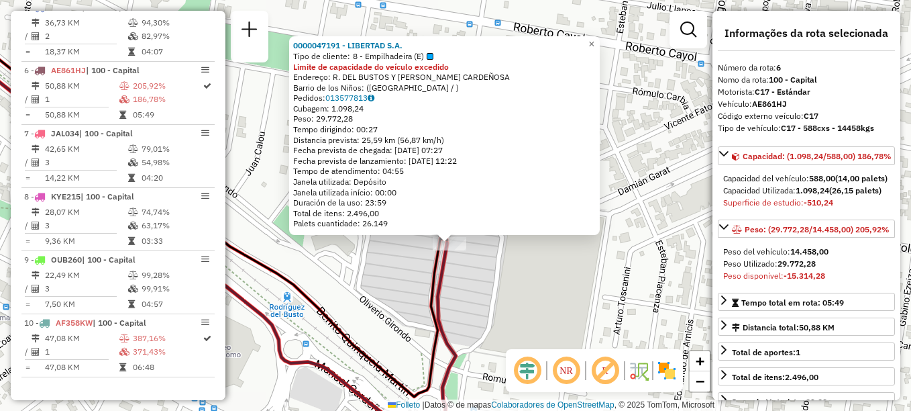
drag, startPoint x: 649, startPoint y: 89, endPoint x: 643, endPoint y: 127, distance: 38.7
click at [643, 127] on div "0000047191 - LIBERTAD S.A. Tipo de cliente: 8 - Empilhadeira (E) Limite de capa…" at bounding box center [455, 205] width 911 height 411
click at [550, 317] on div "0000047191 - LIBERTAD S.A. Tipo de cliente: 8 - Empilhadeira (E) Limite de capa…" at bounding box center [455, 205] width 911 height 411
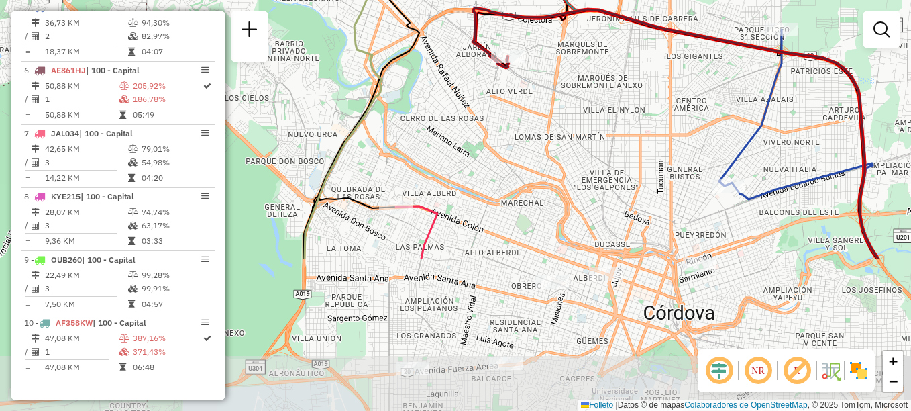
drag, startPoint x: 584, startPoint y: 256, endPoint x: 577, endPoint y: 84, distance: 172.6
click at [577, 84] on div "Janela de atendimento Grade de atendimento Capacidade Transportadoras Veículos …" at bounding box center [455, 205] width 911 height 411
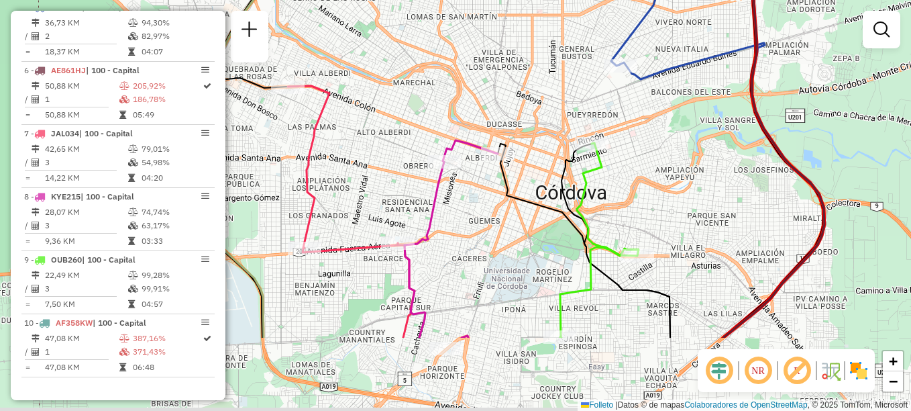
drag, startPoint x: 669, startPoint y: 205, endPoint x: 553, endPoint y: 79, distance: 170.9
click at [556, 83] on div "Janela de atendimento Grade de atendimento Capacidade Transportadoras Veículos …" at bounding box center [455, 205] width 911 height 411
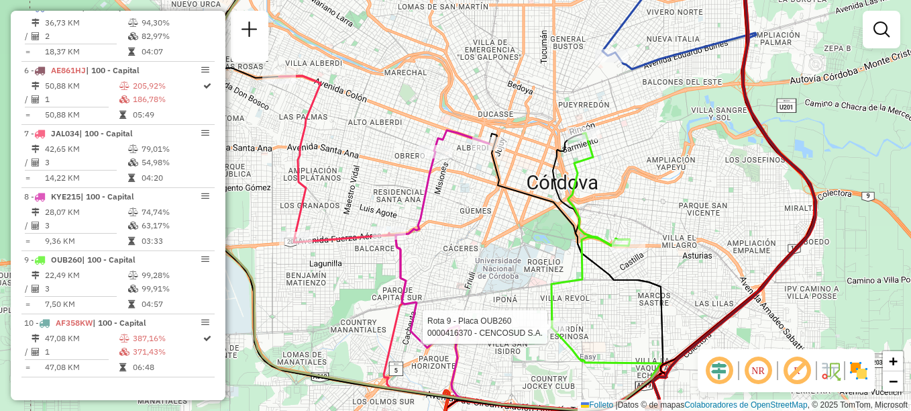
select select "**********"
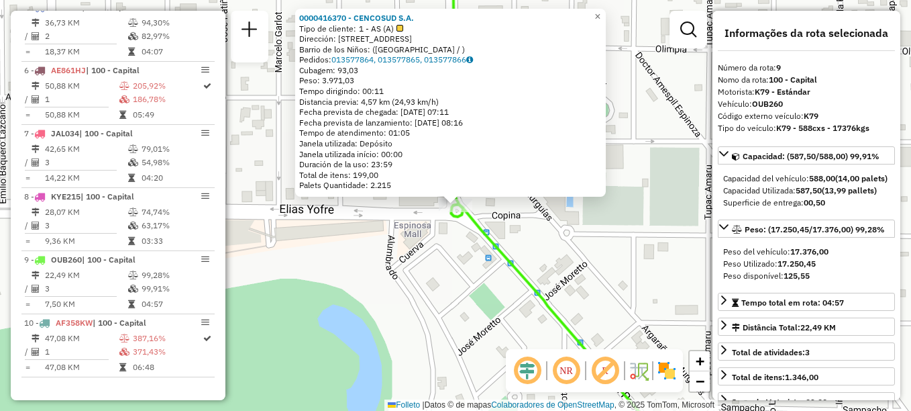
click at [559, 254] on div "0000416370 - CENCOSUD S.A. Tipo de cliente: 1 - AS (A) Dirección: [STREET_ADDRE…" at bounding box center [455, 205] width 911 height 411
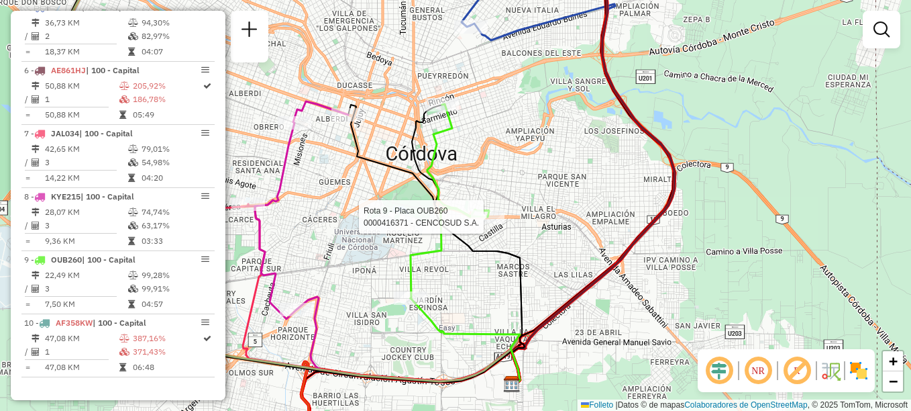
select select "**********"
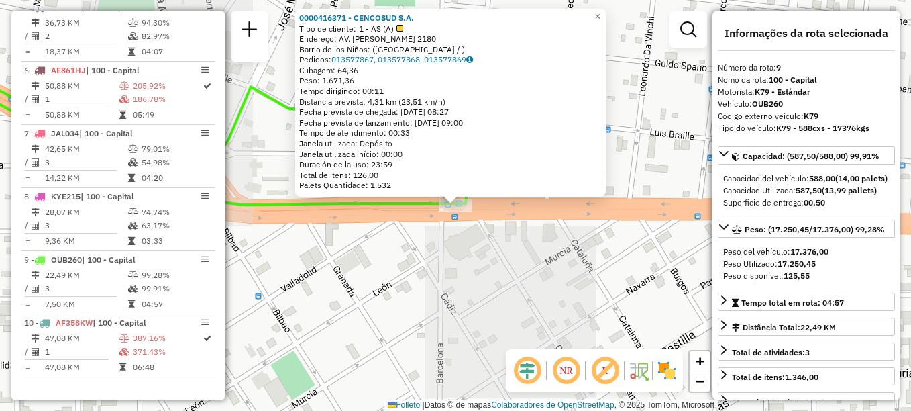
click at [482, 276] on div "0000416371 - CENCOSUD S.A. Tipo de cliente: 1 - AS (A) Endereço: AV. [PERSON_NA…" at bounding box center [455, 205] width 911 height 411
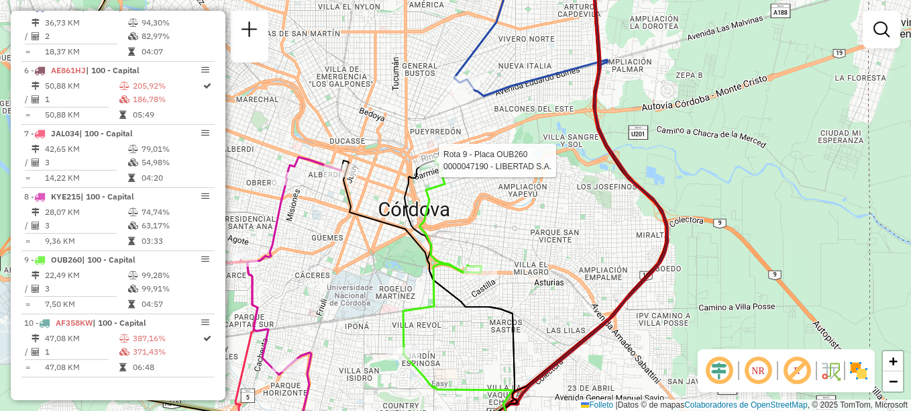
select select "**********"
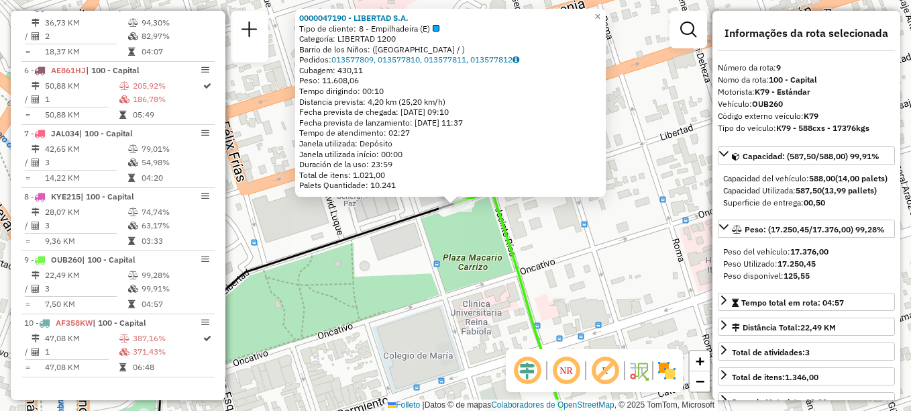
click at [485, 319] on div "0000047190 - LIBERTAD S.A. Tipo de cliente: 8 - Empilhadeira (E) Categoría: [ST…" at bounding box center [455, 205] width 911 height 411
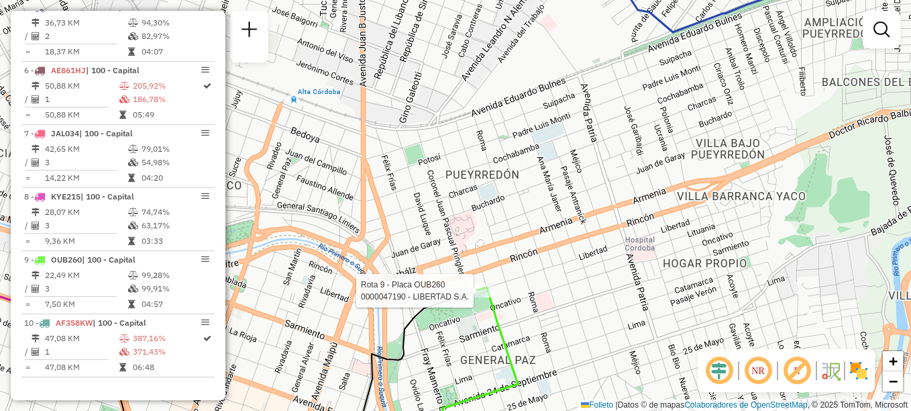
select select "**********"
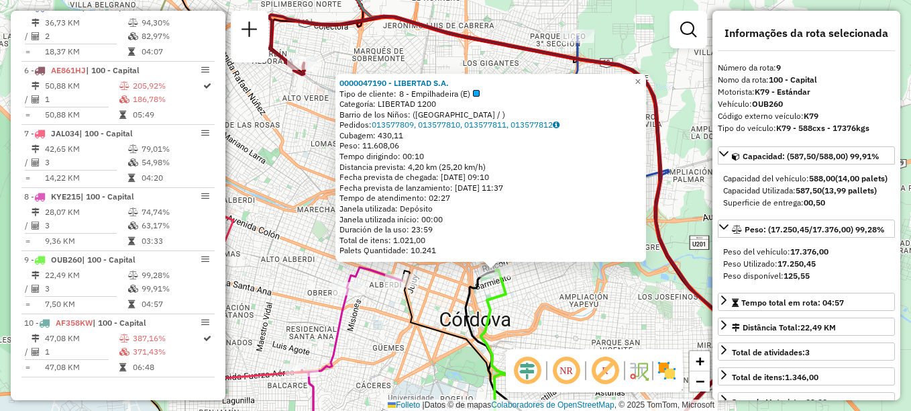
click at [606, 285] on div "0000047190 - LIBERTAD S.A. Tipo de cliente: 8 - Empilhadeira (E) Categoría: [ST…" at bounding box center [455, 205] width 911 height 411
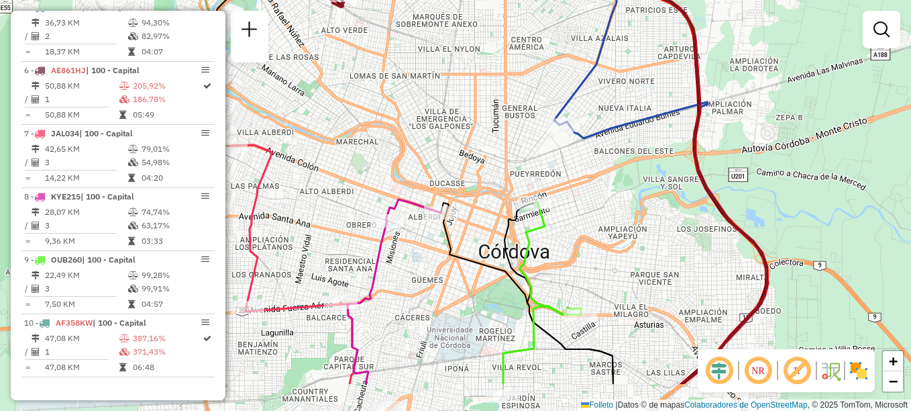
drag, startPoint x: 462, startPoint y: 313, endPoint x: 557, endPoint y: 185, distance: 159.7
click at [557, 187] on div "Janela de atendimento Grade de atendimento Capacidade Transportadoras Veículos …" at bounding box center [455, 205] width 911 height 411
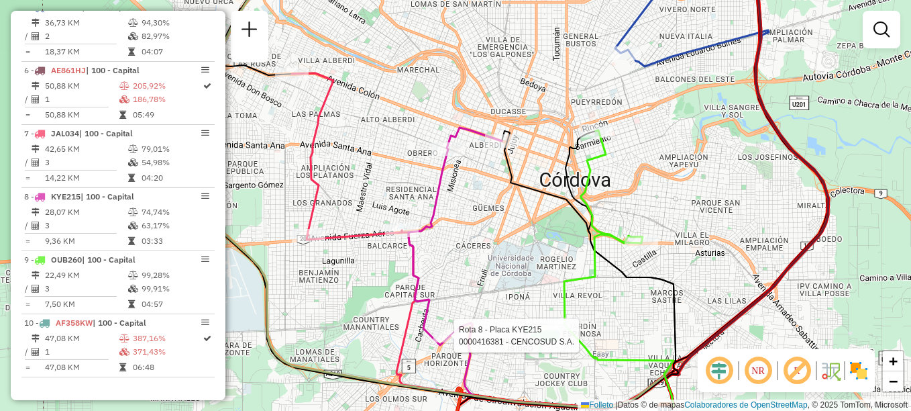
select select "**********"
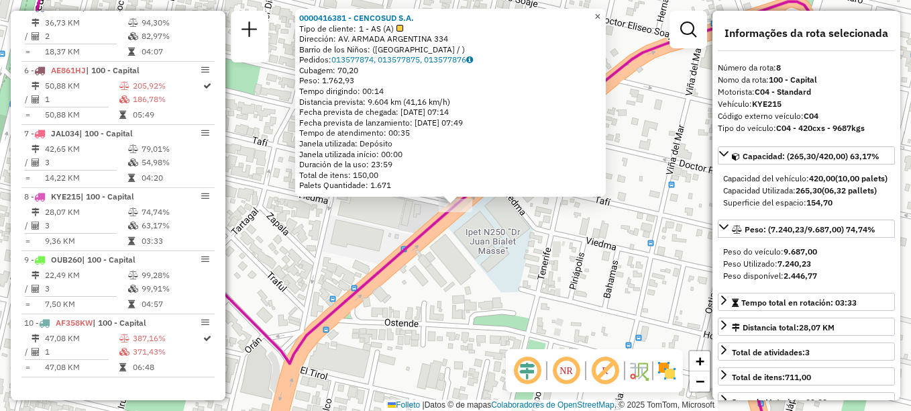
drag, startPoint x: 607, startPoint y: 11, endPoint x: 557, endPoint y: 117, distance: 117.4
click at [601, 11] on span "×" at bounding box center [598, 16] width 6 height 11
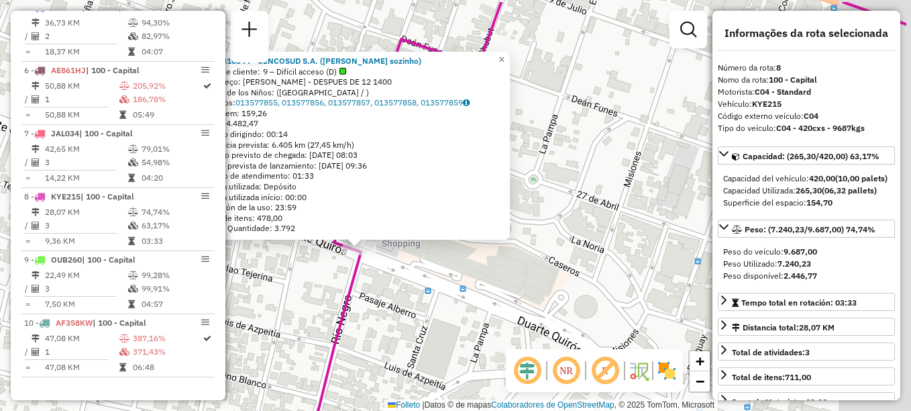
drag, startPoint x: 544, startPoint y: 240, endPoint x: 372, endPoint y: 285, distance: 177.4
click at [372, 285] on div "0000416344 - CENCOSUD S.A. (Sai sozinho) Tipo de cliente: 9 – Difícil acceso (D…" at bounding box center [455, 205] width 911 height 411
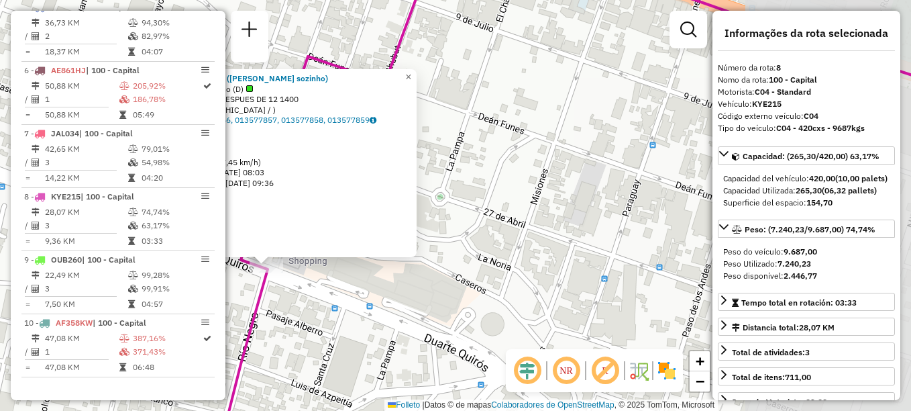
click at [437, 250] on div "0000416344 - CENCOSUD S.A. (Sai sozinho) Tipo de cliente: 9 – Difícil acceso (D…" at bounding box center [455, 205] width 911 height 411
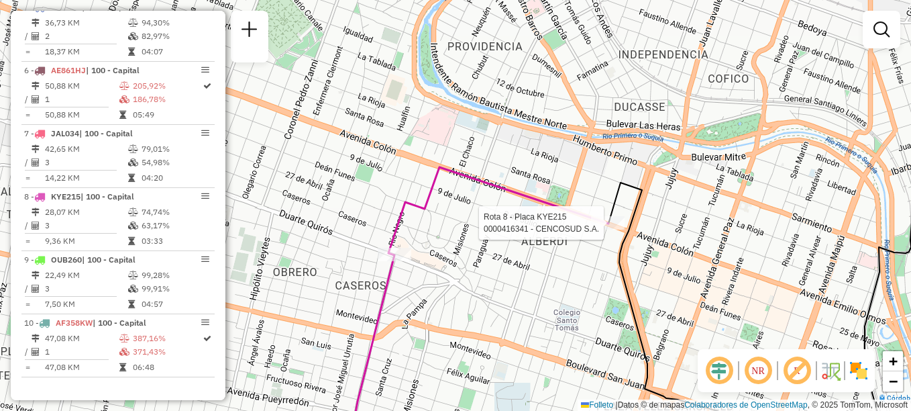
select select "**********"
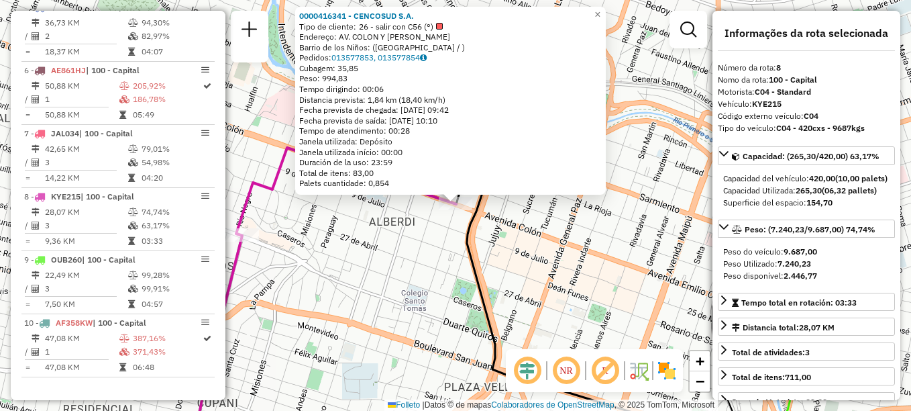
click at [569, 260] on div "0000416341 - CENCOSUD S.A. Tipo de cliente: 26 - salir con C56 (°) Endereço: AV…" at bounding box center [455, 205] width 911 height 411
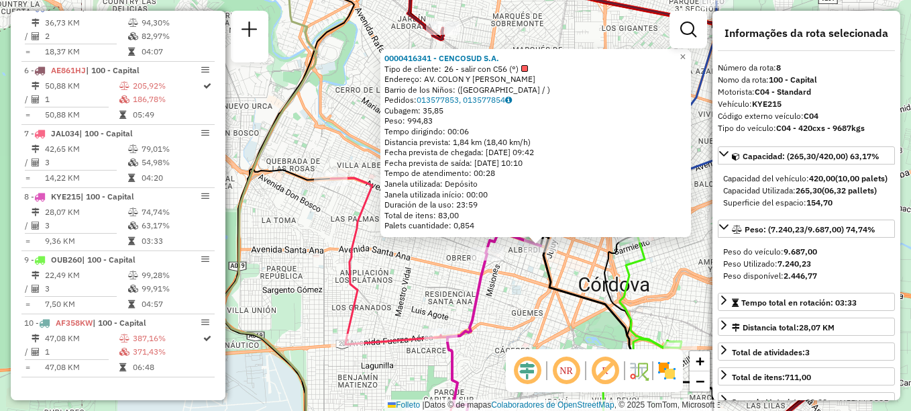
click at [522, 285] on div "0000416341 - CENCOSUD S.A. Tipo de cliente: 26 - salir con C56 (°) Endereço: AV…" at bounding box center [455, 205] width 911 height 411
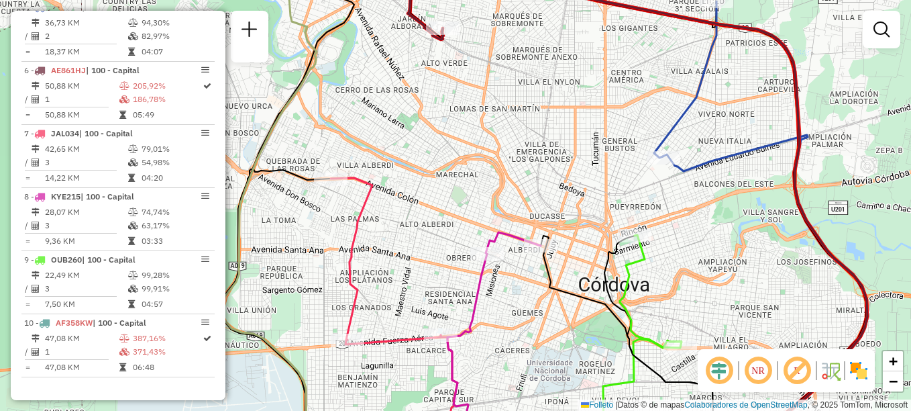
drag, startPoint x: 509, startPoint y: 315, endPoint x: 585, endPoint y: 211, distance: 128.7
click at [585, 211] on div "Janela de atendimento Grade de atendimento Capacidade Transportadoras Veículos …" at bounding box center [455, 205] width 911 height 411
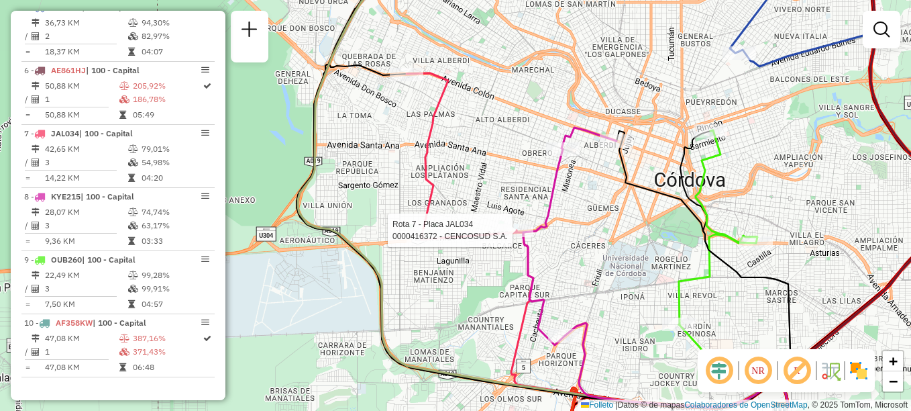
select select "**********"
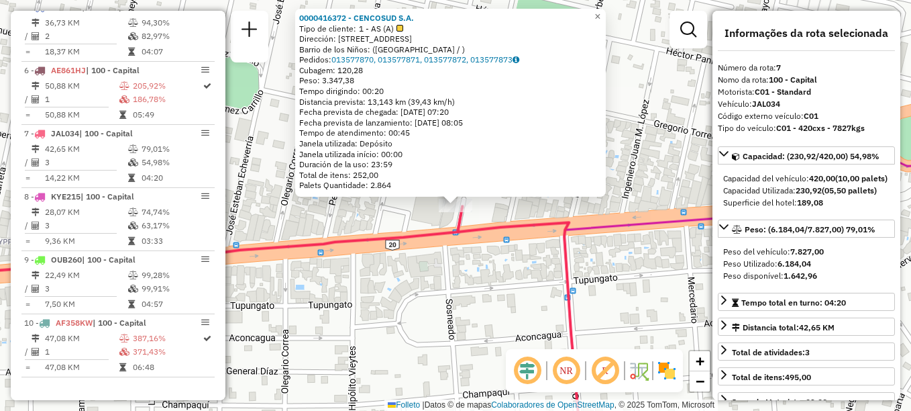
click at [493, 253] on div "0000416372 - CENCOSUD S.A. Tipo de cliente: 1 - AS (A) Dirección: [STREET_ADDRE…" at bounding box center [455, 205] width 911 height 411
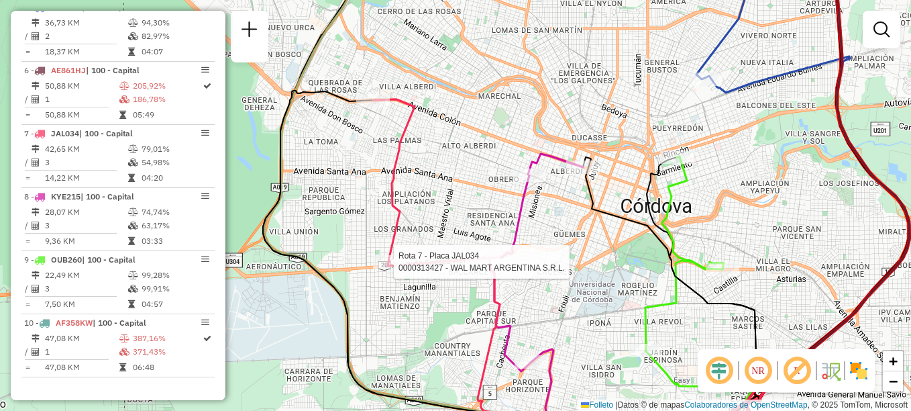
select select "**********"
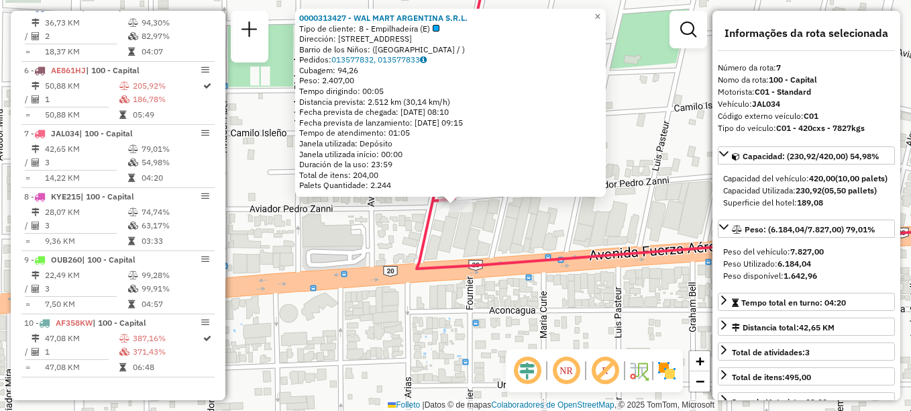
click at [461, 238] on div "0000313427 - WAL MART ARGENTINA S.R.L. Tipo de cliente: 8 - Empilhadeira (E) Di…" at bounding box center [455, 205] width 911 height 411
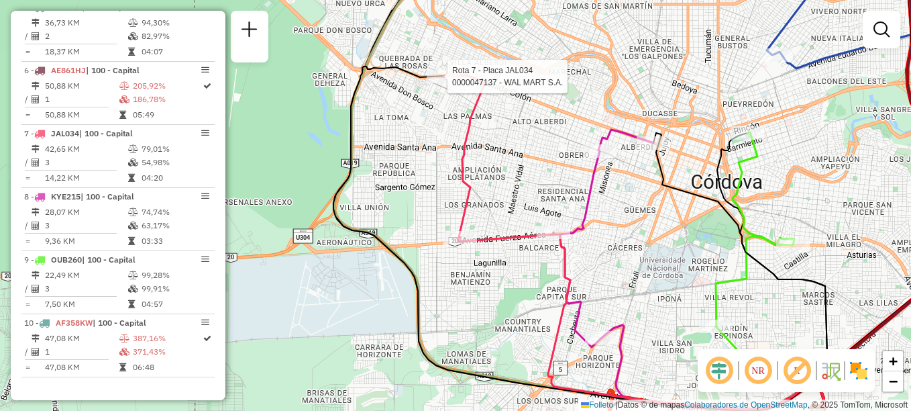
select select "**********"
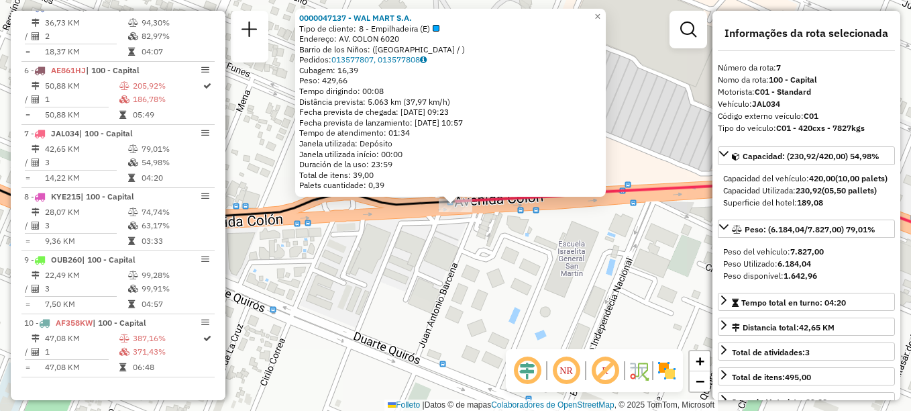
click at [467, 267] on div "Rota 7 - Placa JAL034 0000047137 - WAL MART S.A. 0000047137 - WAL MART S.A. Tip…" at bounding box center [455, 205] width 911 height 411
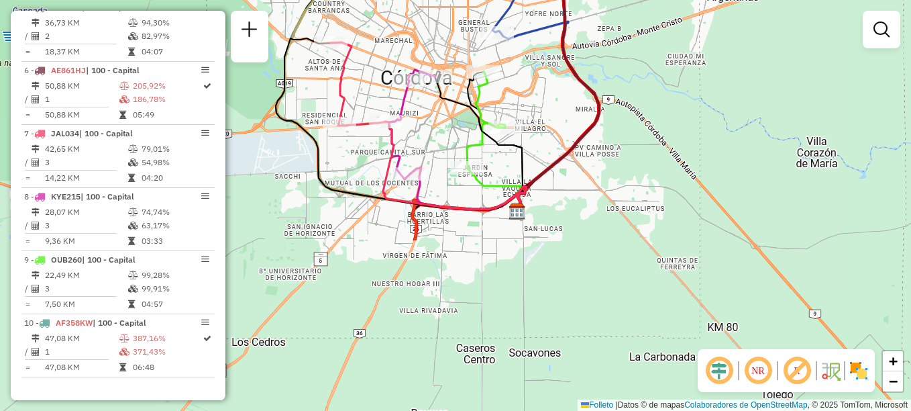
drag, startPoint x: 584, startPoint y: 228, endPoint x: 424, endPoint y: 17, distance: 264.9
click at [424, 17] on div "Janela de atendimento Grade de atendimento Capacidade Transportadoras Veículos …" at bounding box center [455, 205] width 911 height 411
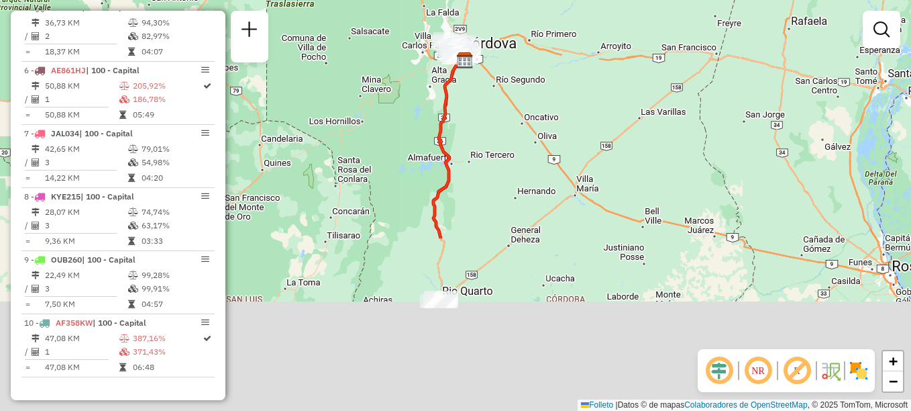
drag, startPoint x: 409, startPoint y: 315, endPoint x: 468, endPoint y: 68, distance: 253.7
click at [468, 74] on div "Janela de atendimento Grade de atendimento Capacidade Transportadoras Veículos …" at bounding box center [455, 205] width 911 height 411
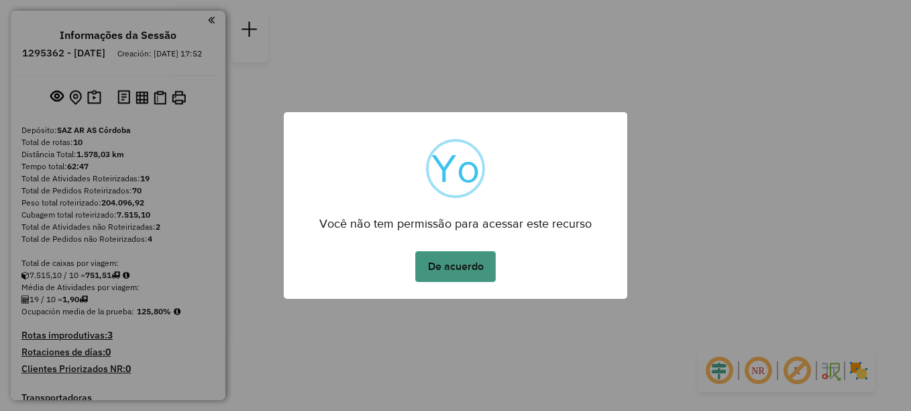
click at [453, 256] on button "De acuerdo" at bounding box center [455, 266] width 81 height 31
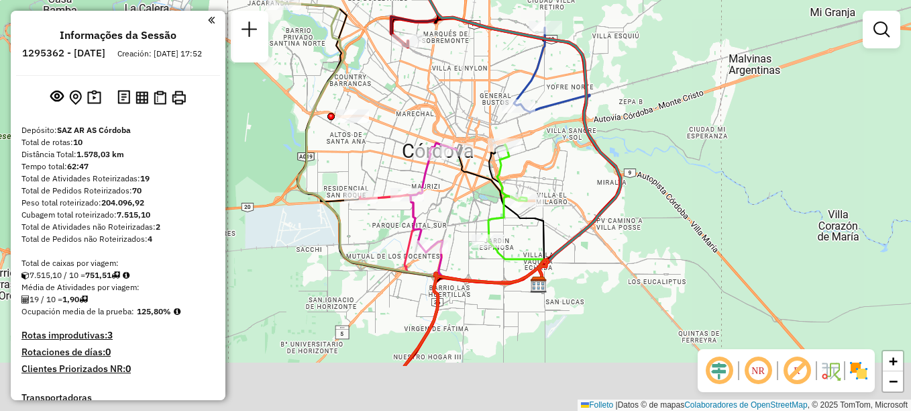
drag, startPoint x: 425, startPoint y: 185, endPoint x: 401, endPoint y: 44, distance: 143.6
click at [401, 44] on div "Janela de atendimento Grade de atendimento Capacidade Transportadoras Veículos …" at bounding box center [455, 205] width 911 height 411
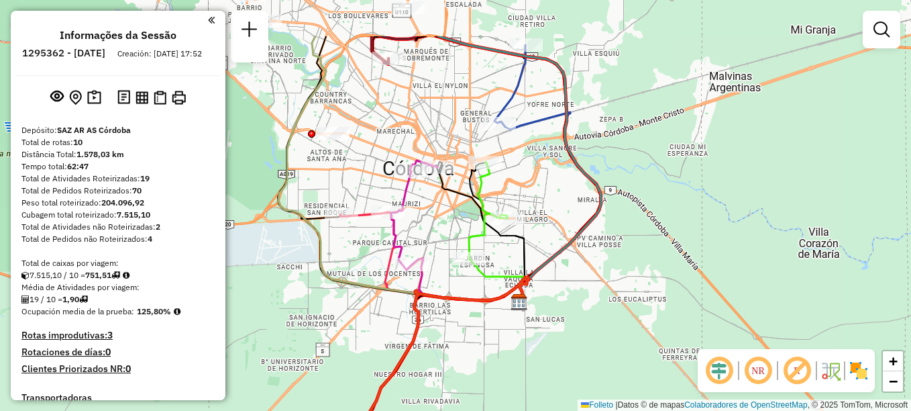
drag, startPoint x: 531, startPoint y: 123, endPoint x: 504, endPoint y: 223, distance: 103.7
click at [504, 223] on div "Janela de atendimento Grade de atendimento Capacidade Transportadoras Veículos …" at bounding box center [455, 205] width 911 height 411
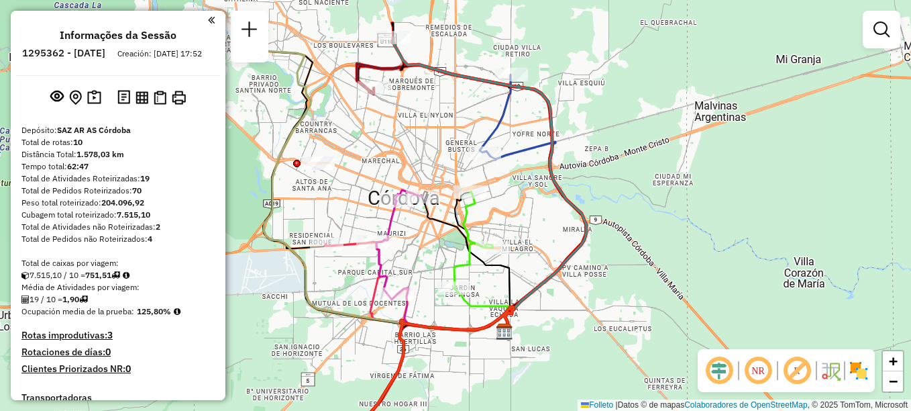
drag, startPoint x: 499, startPoint y: 201, endPoint x: 521, endPoint y: 48, distance: 154.7
click at [520, 54] on div "Janela de atendimento Grade de atendimento Capacidade Transportadoras Veículos …" at bounding box center [455, 205] width 911 height 411
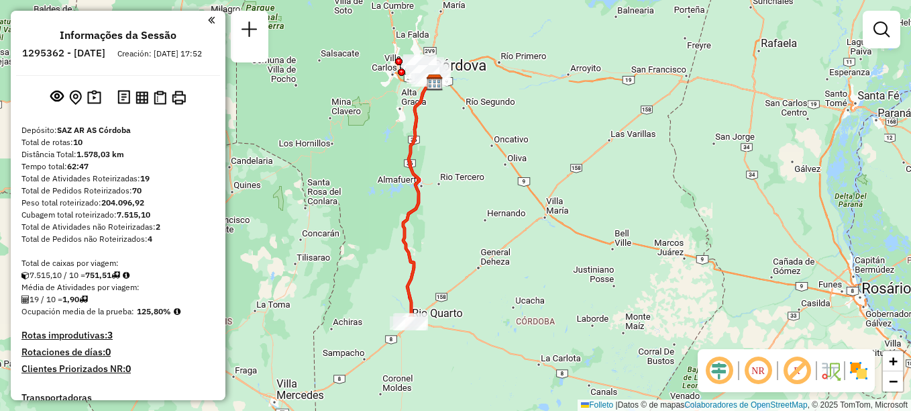
drag, startPoint x: 473, startPoint y: 262, endPoint x: 504, endPoint y: 58, distance: 206.3
click at [504, 70] on div "Janela de atendimento Grade de atendimento Capacidade Transportadoras Veículos …" at bounding box center [455, 205] width 911 height 411
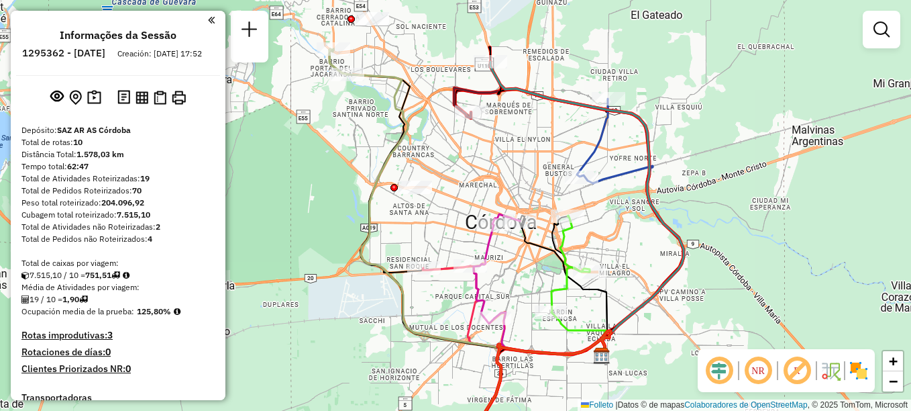
drag, startPoint x: 521, startPoint y: 74, endPoint x: 499, endPoint y: 143, distance: 71.7
click at [499, 143] on div "Janela de atendimento Grade de atendimento Capacidade Transportadoras Veículos …" at bounding box center [455, 205] width 911 height 411
select select "**********"
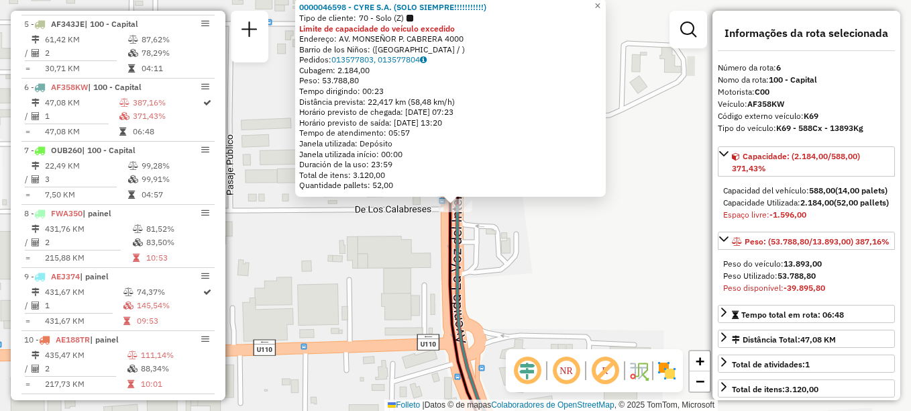
scroll to position [793, 0]
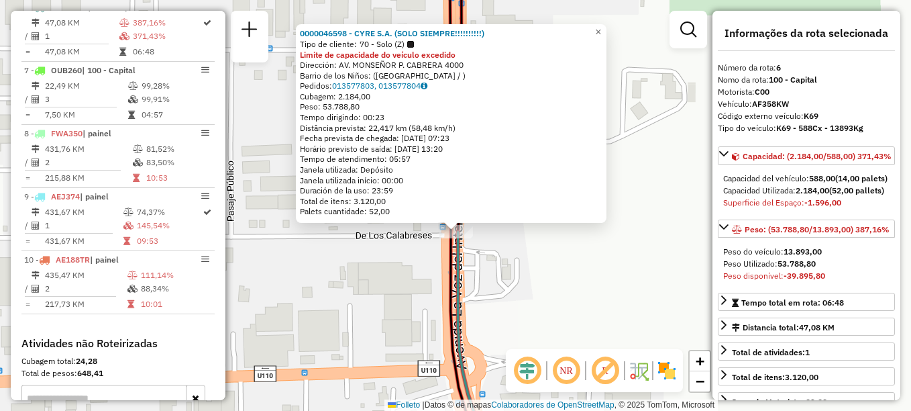
drag, startPoint x: 372, startPoint y: 260, endPoint x: 372, endPoint y: 292, distance: 31.5
click at [372, 292] on div "0000046598 - CYRE S.A. (SOLO SIEMPRE!!!!!!!!!!) Tipo de cliente: 70 - Solo (Z) …" at bounding box center [455, 205] width 911 height 411
